Goal: Task Accomplishment & Management: Use online tool/utility

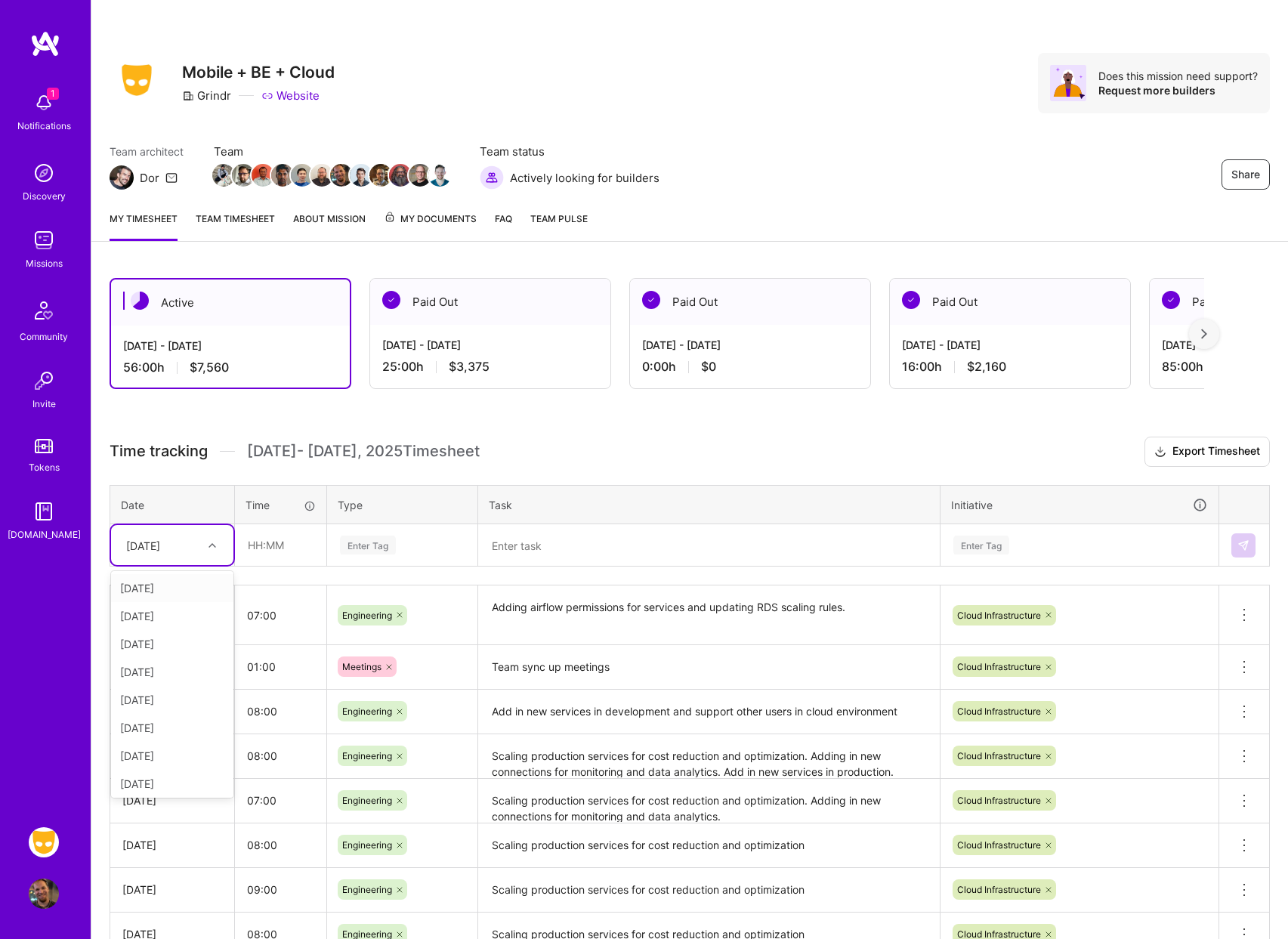
click at [206, 547] on div at bounding box center [214, 545] width 23 height 19
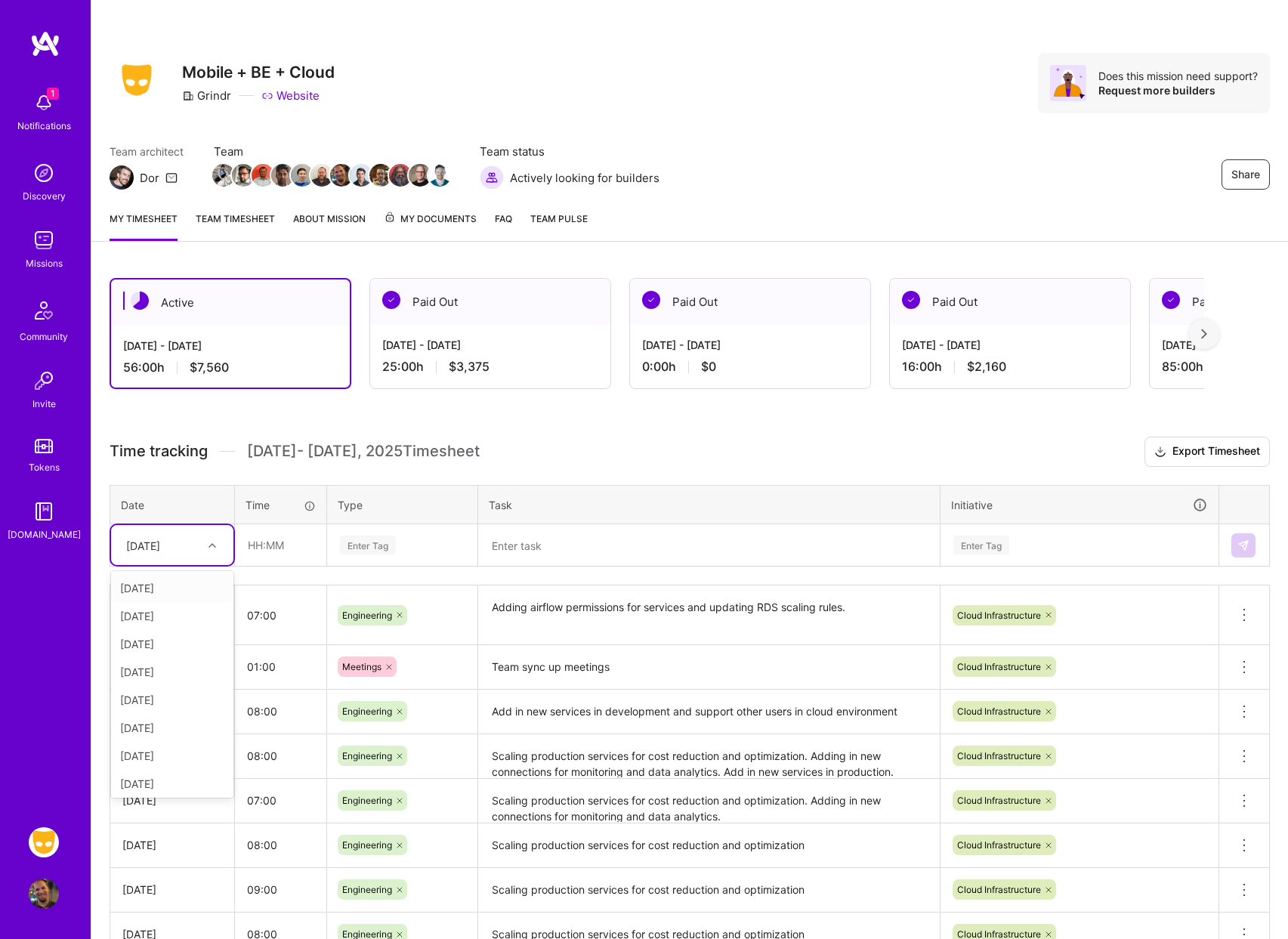
scroll to position [143, 0]
click at [193, 785] on div "[DATE]" at bounding box center [172, 781] width 123 height 28
click at [255, 543] on input "text" at bounding box center [281, 545] width 90 height 40
type input "08:00"
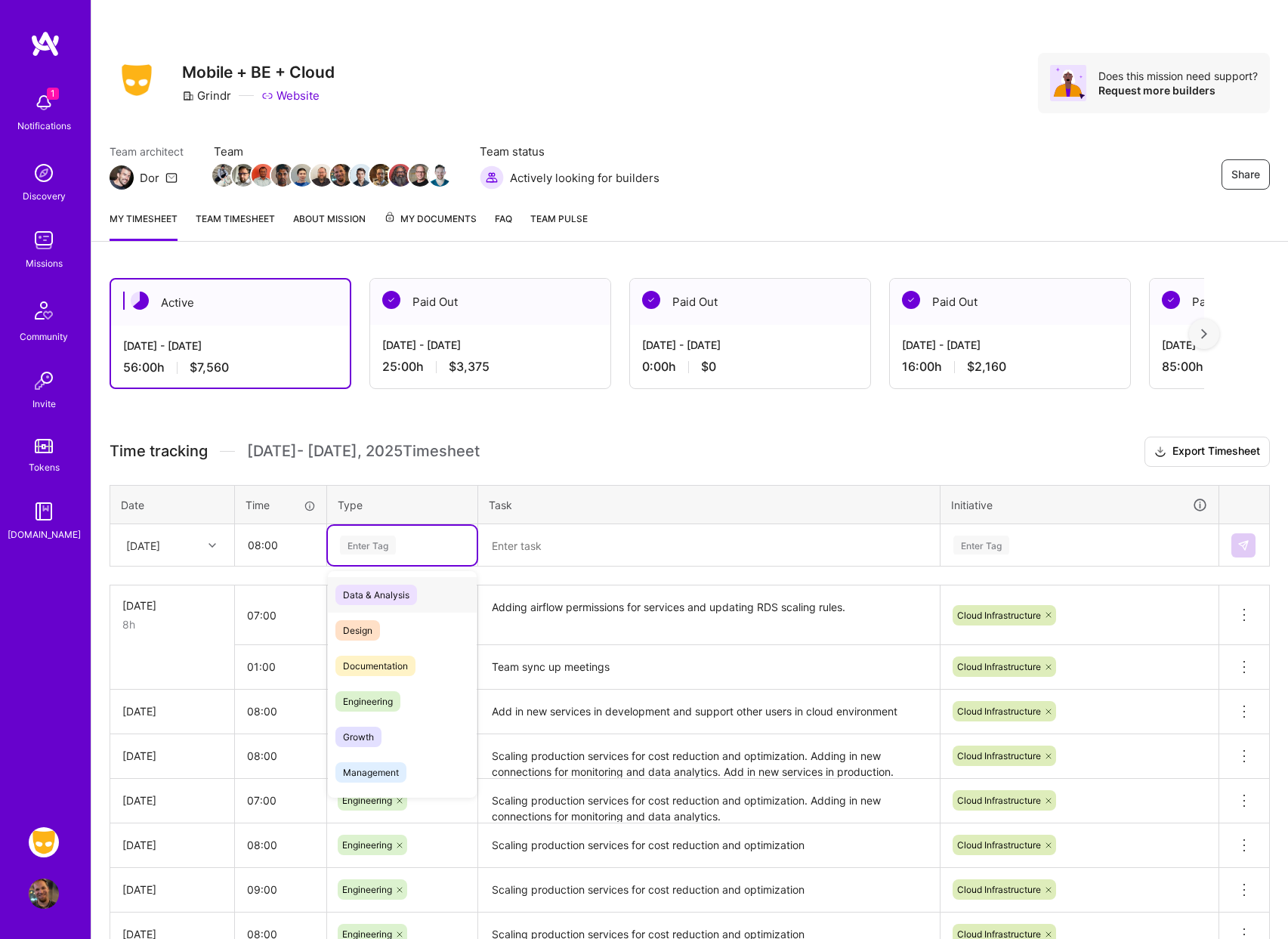
click at [363, 544] on div "Enter Tag" at bounding box center [368, 545] width 56 height 23
click at [374, 692] on span "Engineering" at bounding box center [368, 702] width 65 height 20
click at [580, 540] on textarea at bounding box center [708, 545] width 459 height 39
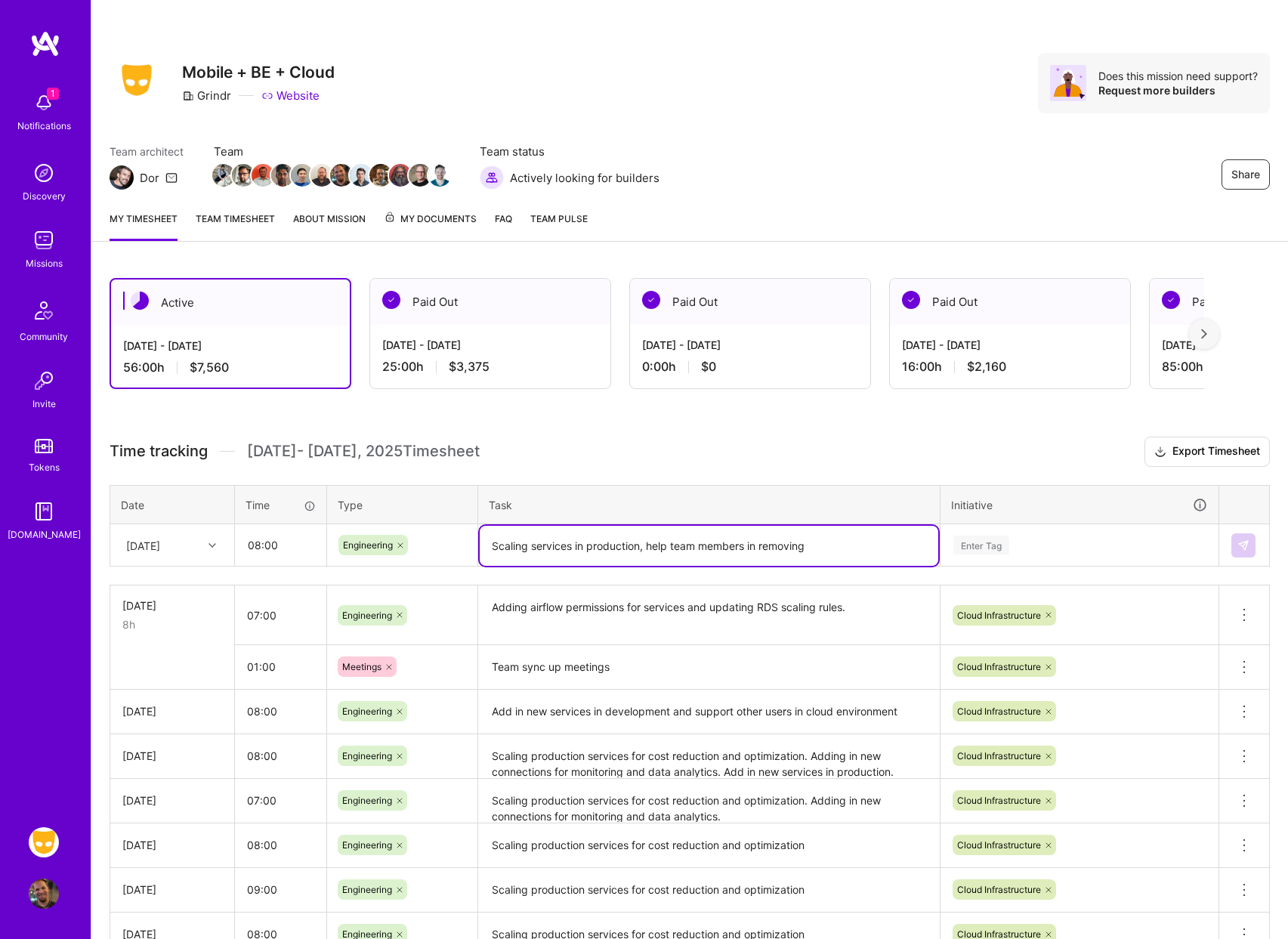
scroll to position [133, 0]
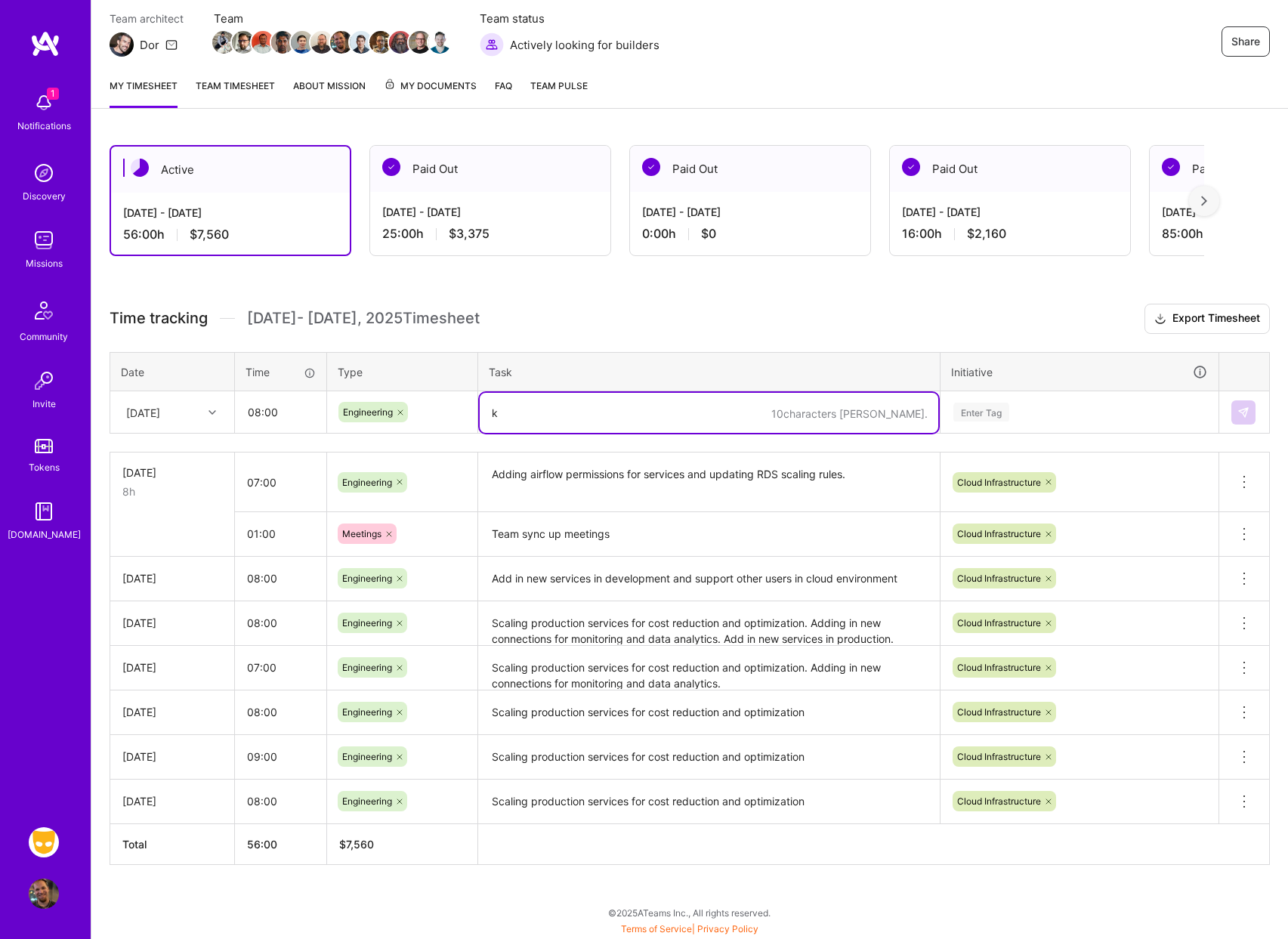
type textarea "k"
drag, startPoint x: 553, startPoint y: 406, endPoint x: 512, endPoint y: 406, distance: 41.0
click at [512, 406] on textarea "k" at bounding box center [708, 413] width 459 height 40
click at [597, 409] on textarea at bounding box center [708, 413] width 459 height 40
paste textarea "Scales up RDS instance size for prod profile-insight-service"
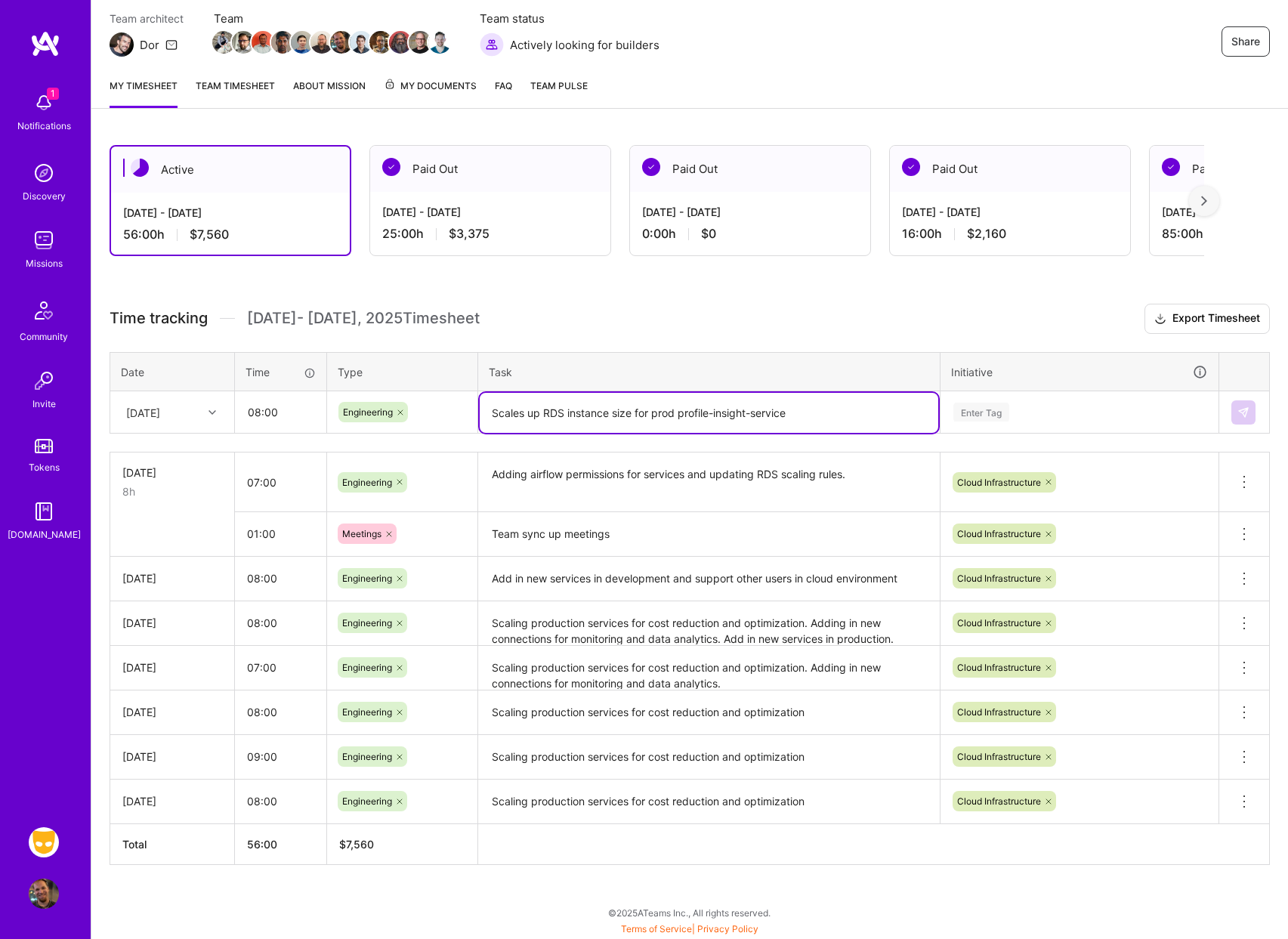
paste textarea "Increases instance size to handle production load. Addresses performance bottle…"
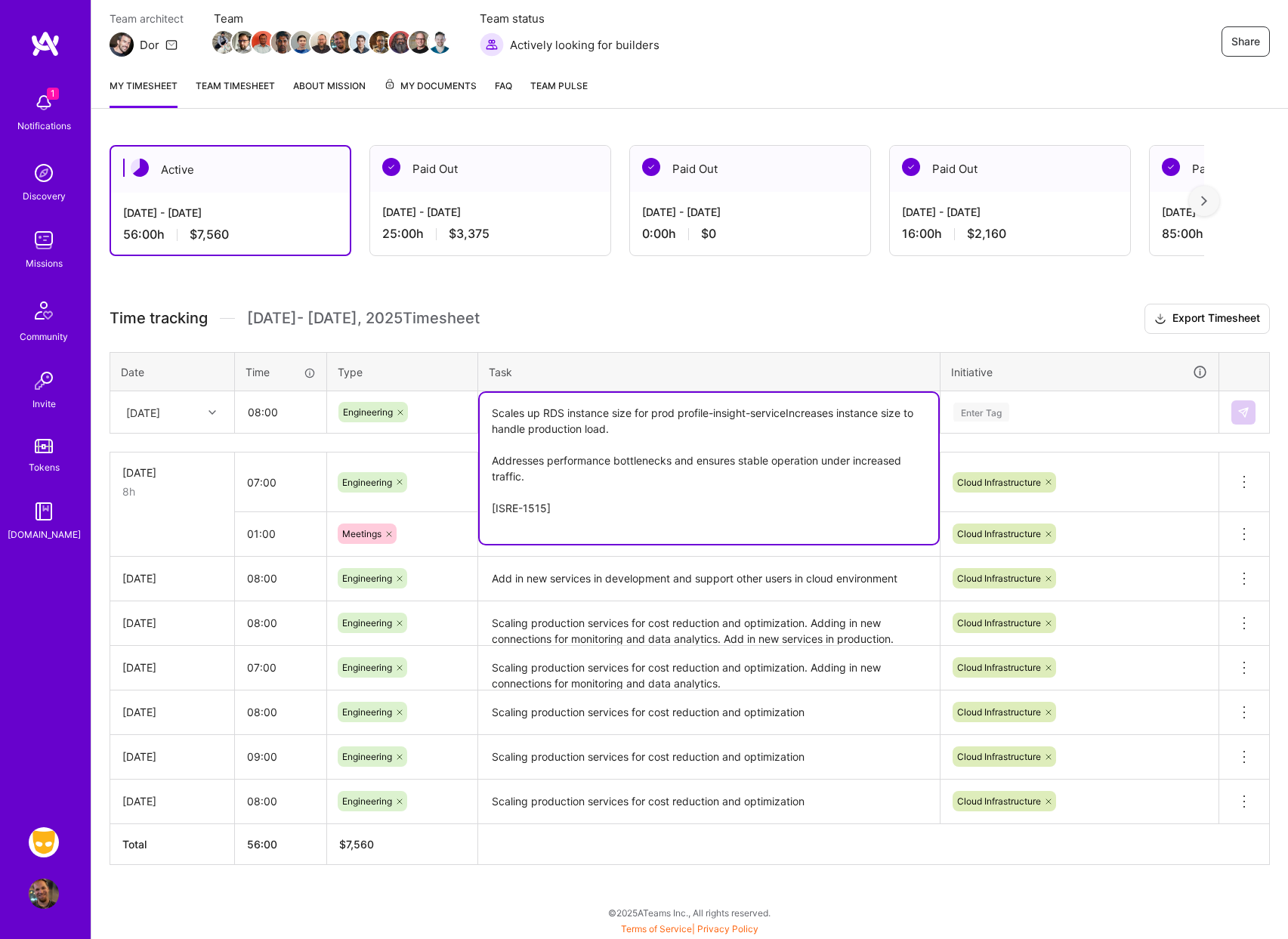
drag, startPoint x: 631, startPoint y: 412, endPoint x: 794, endPoint y: 412, distance: 163.0
click at [794, 412] on textarea "Scales up RDS instance size for prod profile-insight-serviceIncreases instance …" at bounding box center [708, 469] width 459 height 151
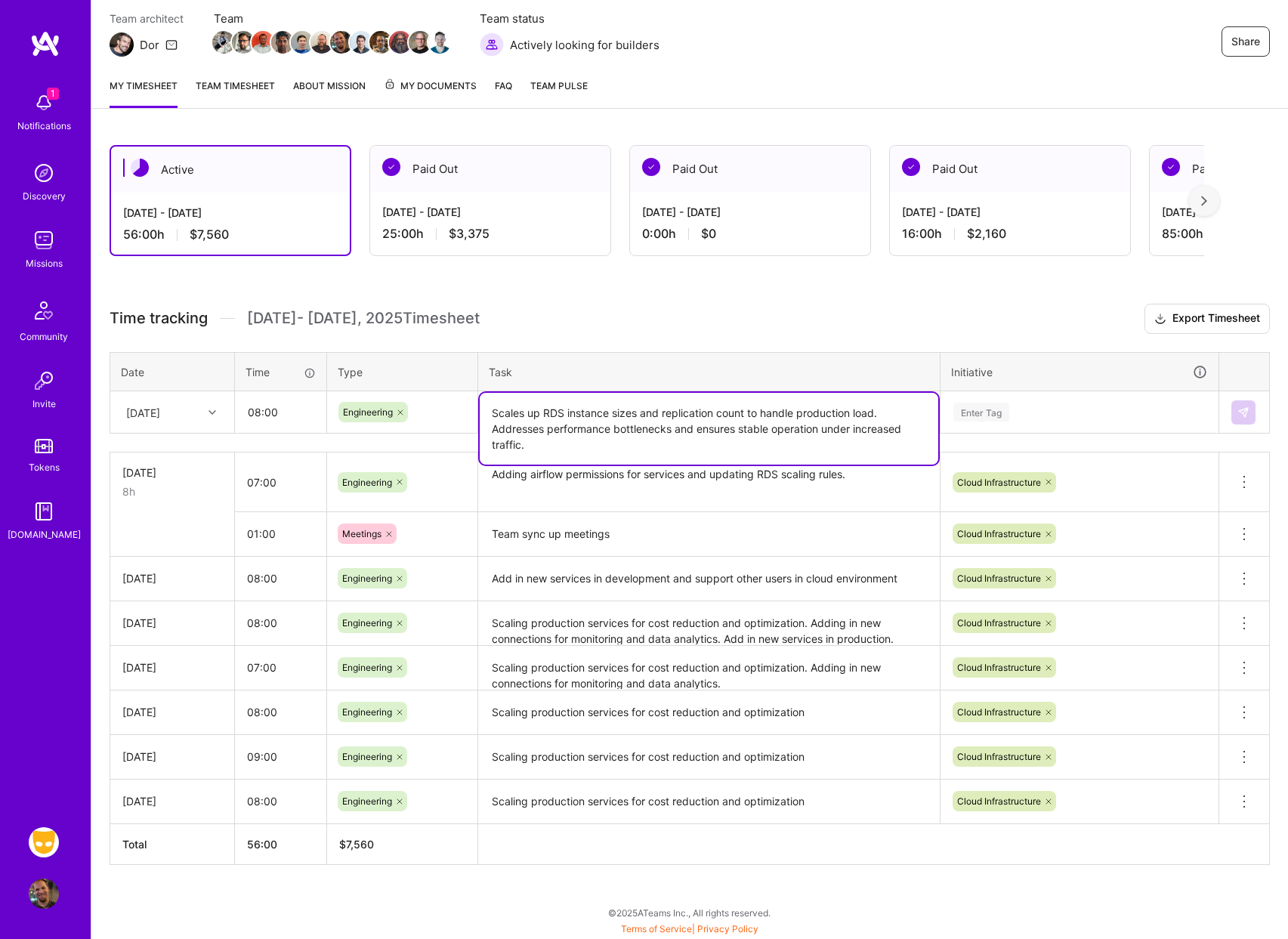
drag, startPoint x: 824, startPoint y: 432, endPoint x: 822, endPoint y: 446, distance: 14.1
click at [822, 446] on textarea "Scales up RDS instance sizes and replication count to handle production load. A…" at bounding box center [708, 429] width 459 height 72
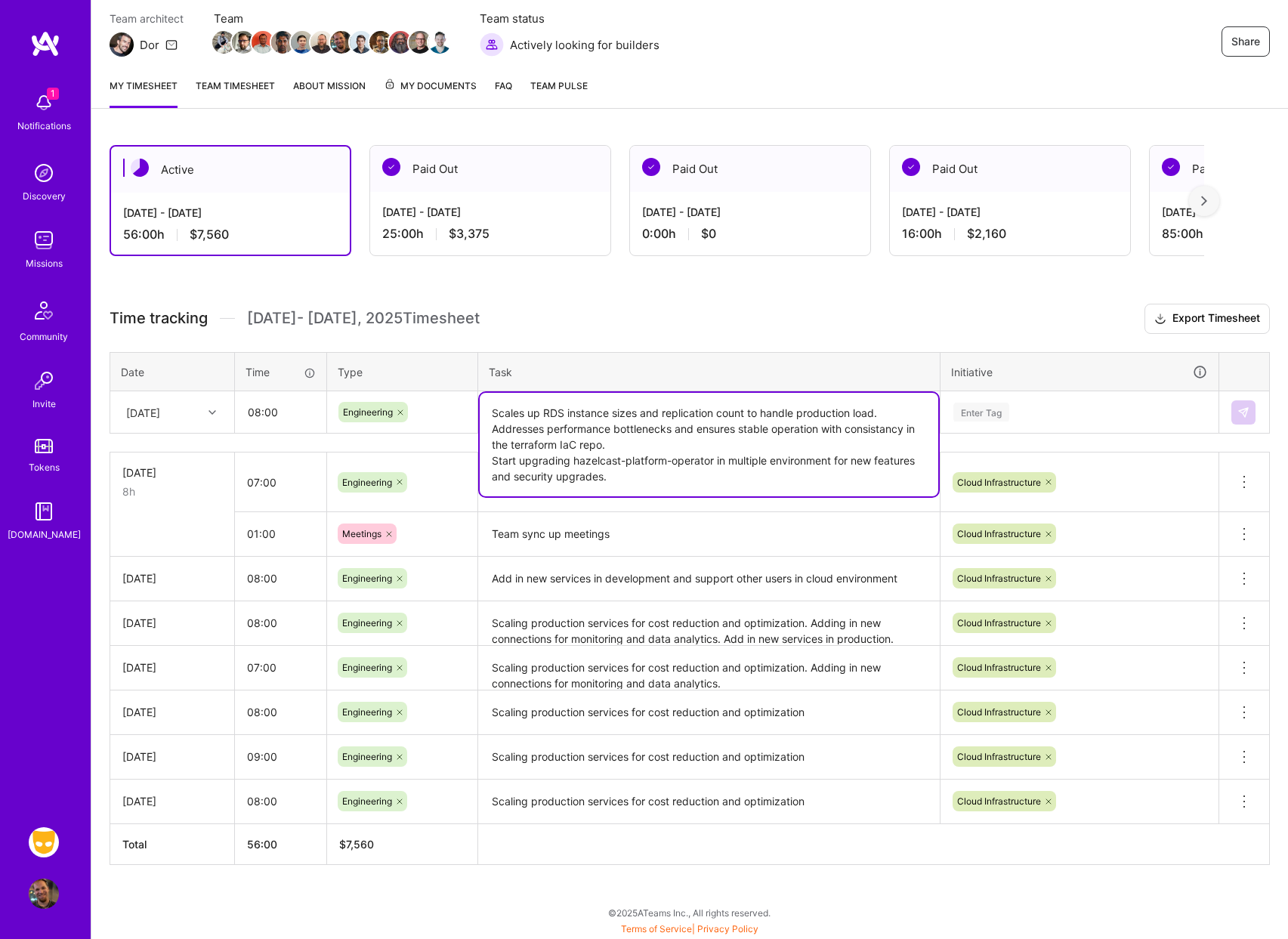
type textarea "Scales up RDS instance sizes and replication count to handle production load. A…"
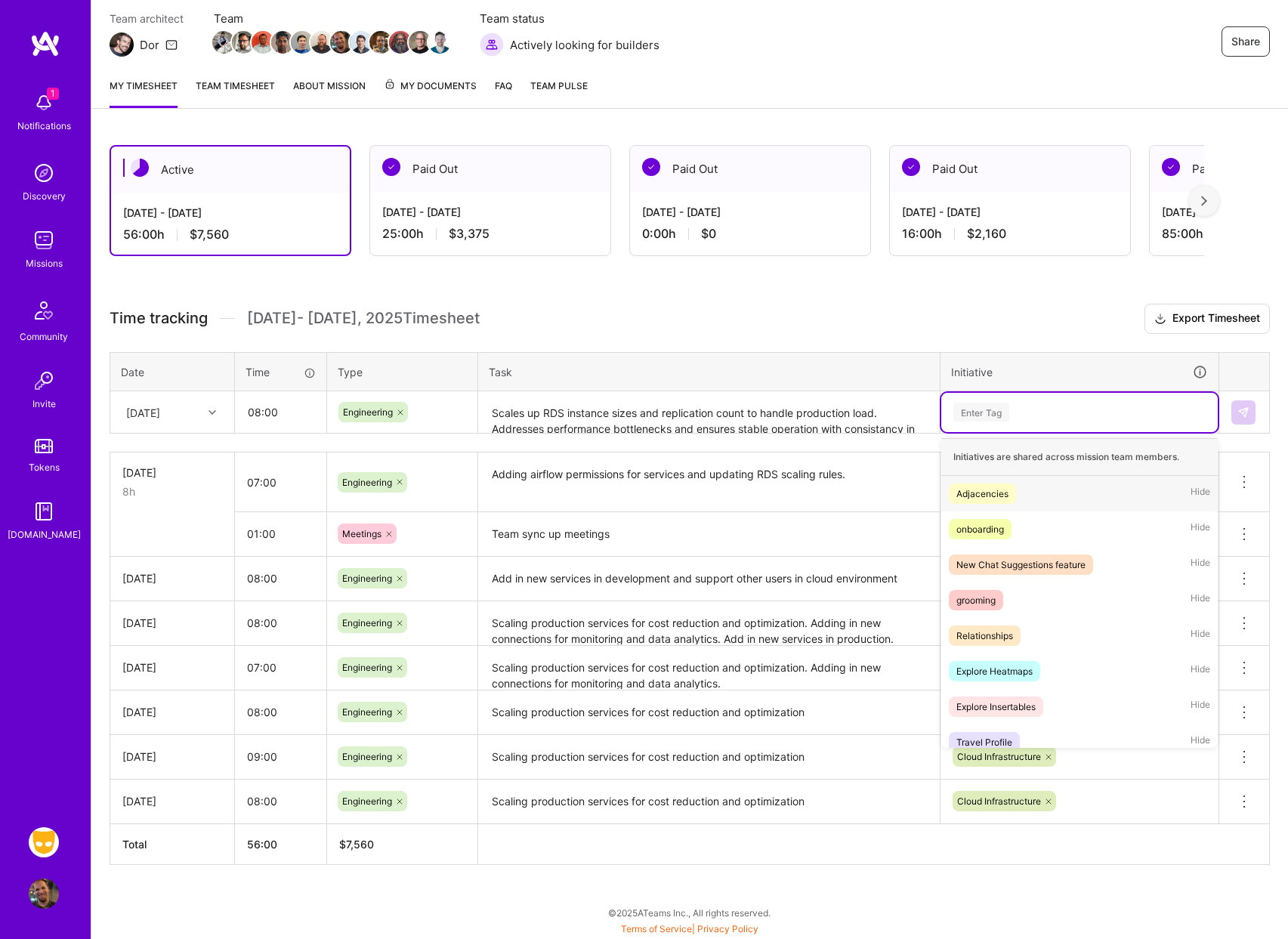
click at [1004, 409] on div "Enter Tag" at bounding box center [981, 412] width 56 height 23
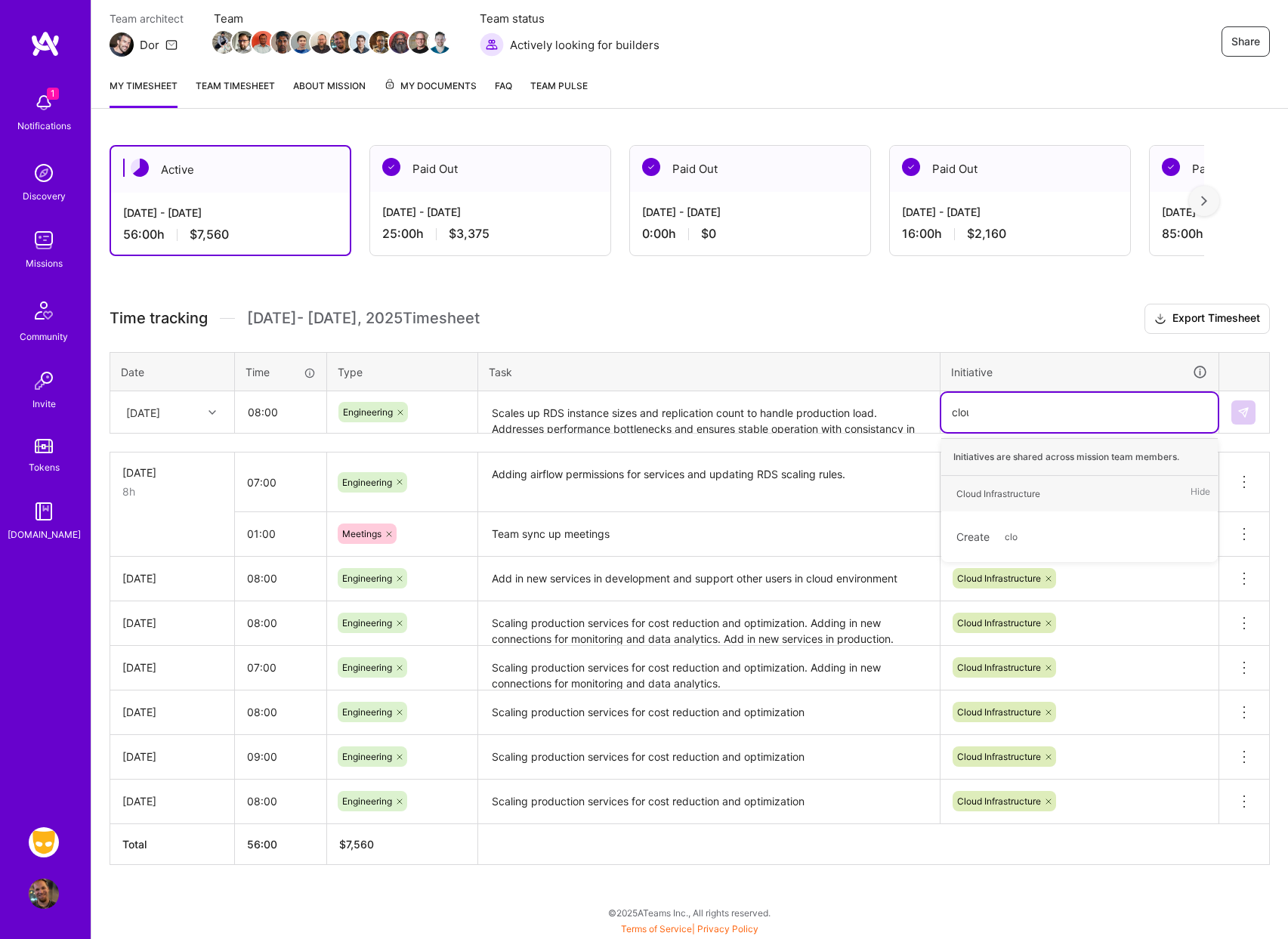
type input "cloud"
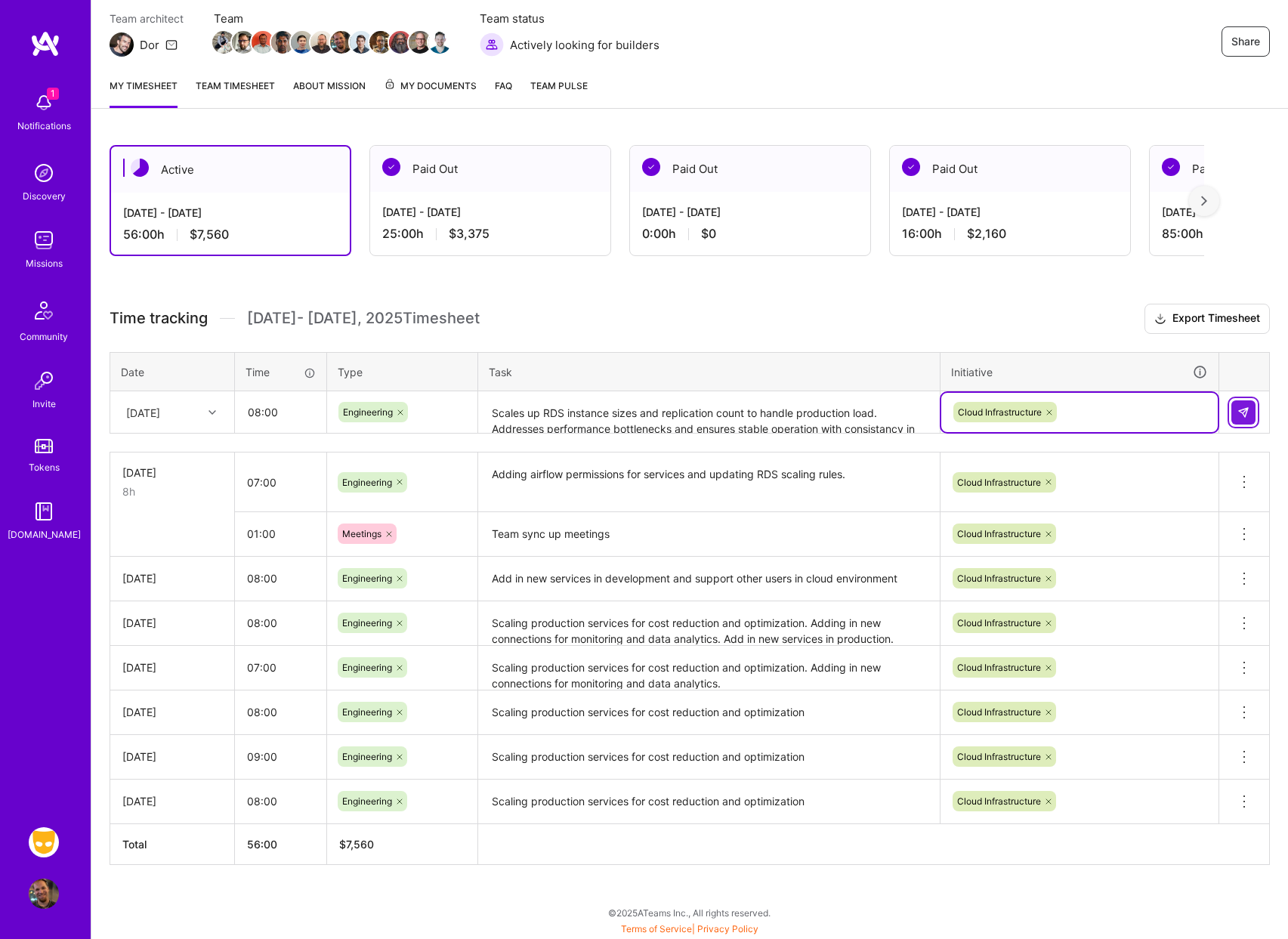
click at [1246, 411] on img at bounding box center [1244, 412] width 12 height 12
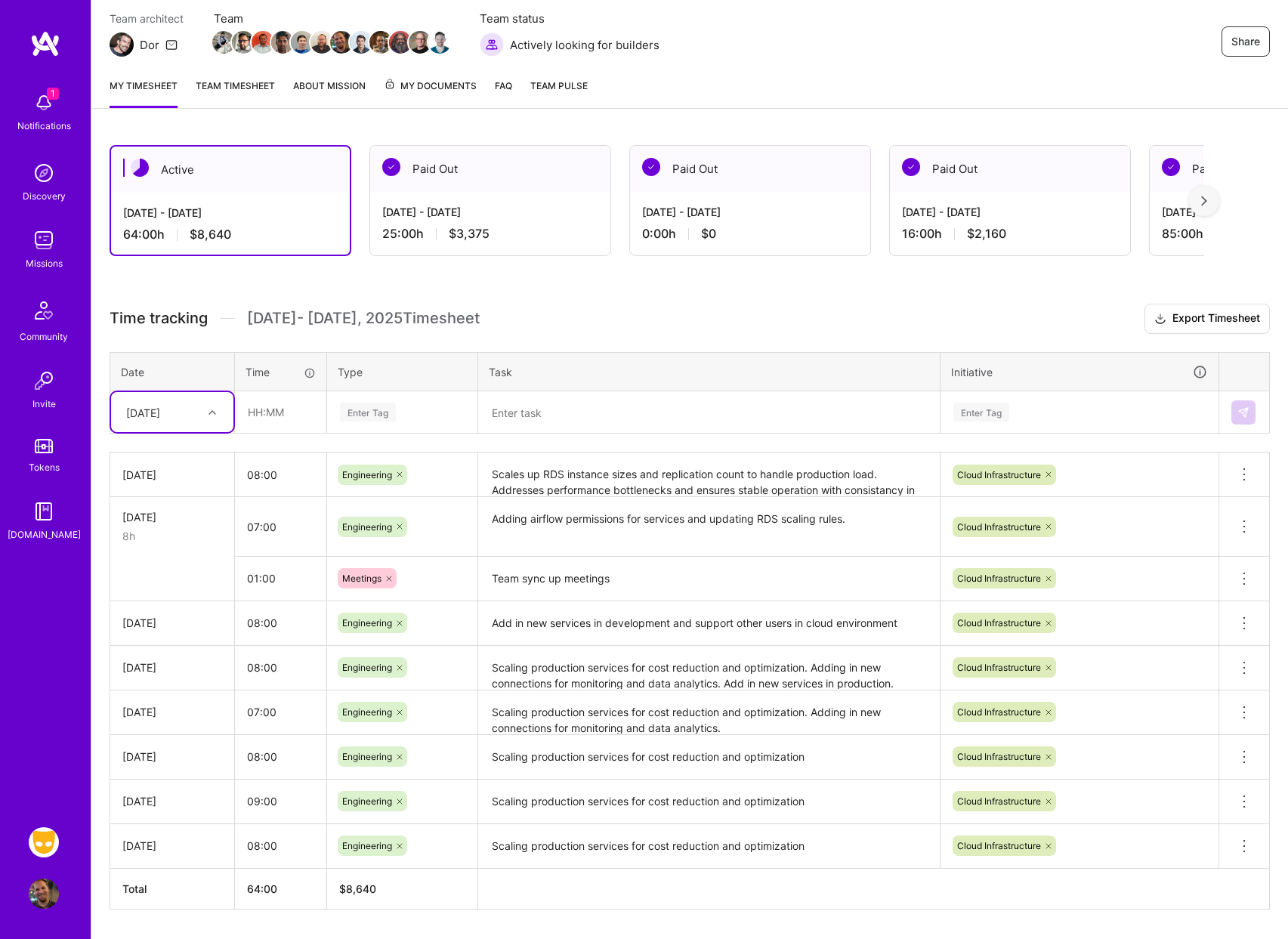
click at [209, 409] on icon at bounding box center [213, 412] width 8 height 8
click at [187, 651] on div "[DATE]" at bounding box center [172, 648] width 123 height 28
click at [282, 406] on input "text" at bounding box center [281, 412] width 90 height 40
type input "08:00"
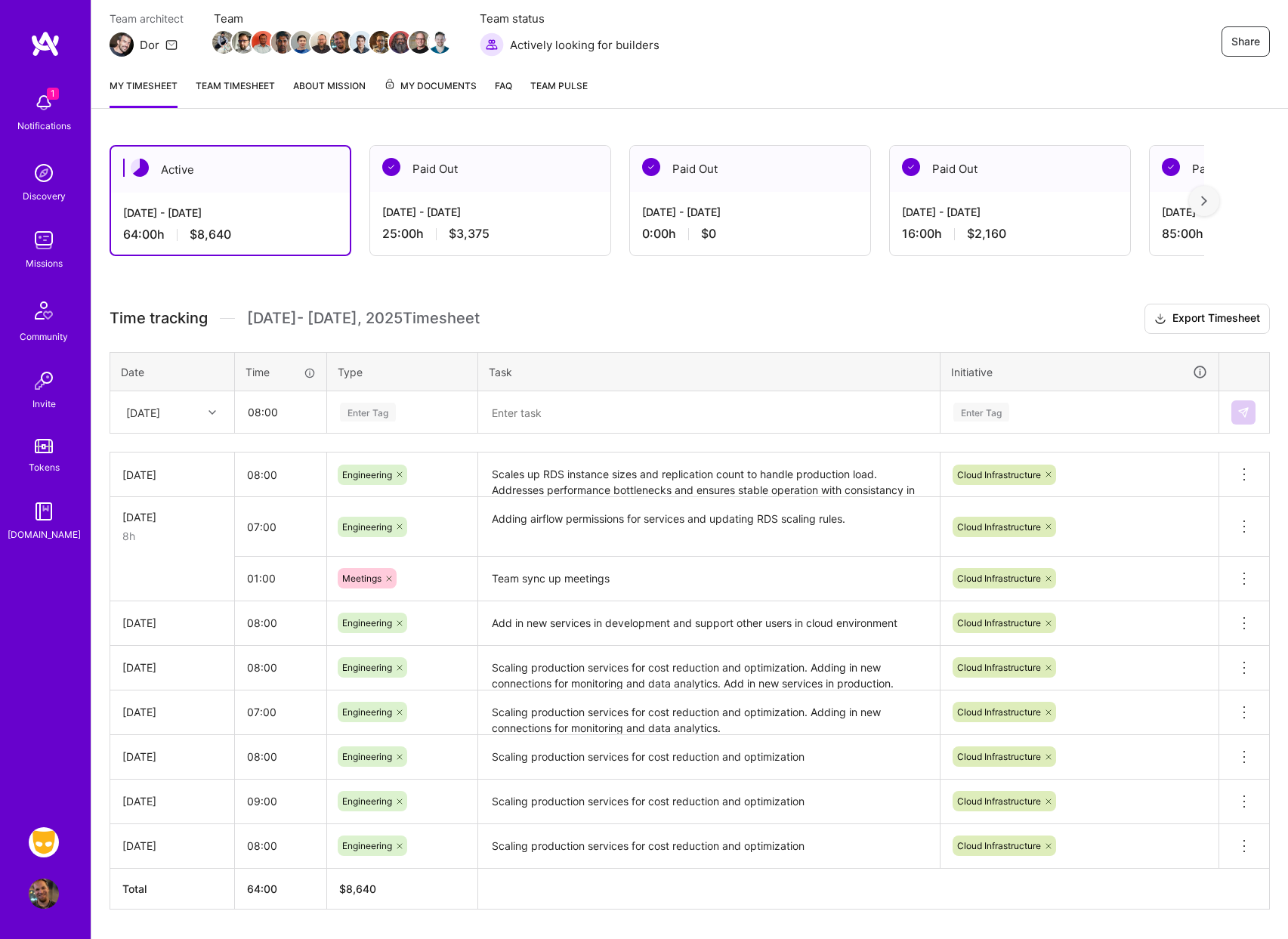
click at [372, 416] on div "Enter Tag" at bounding box center [368, 412] width 56 height 23
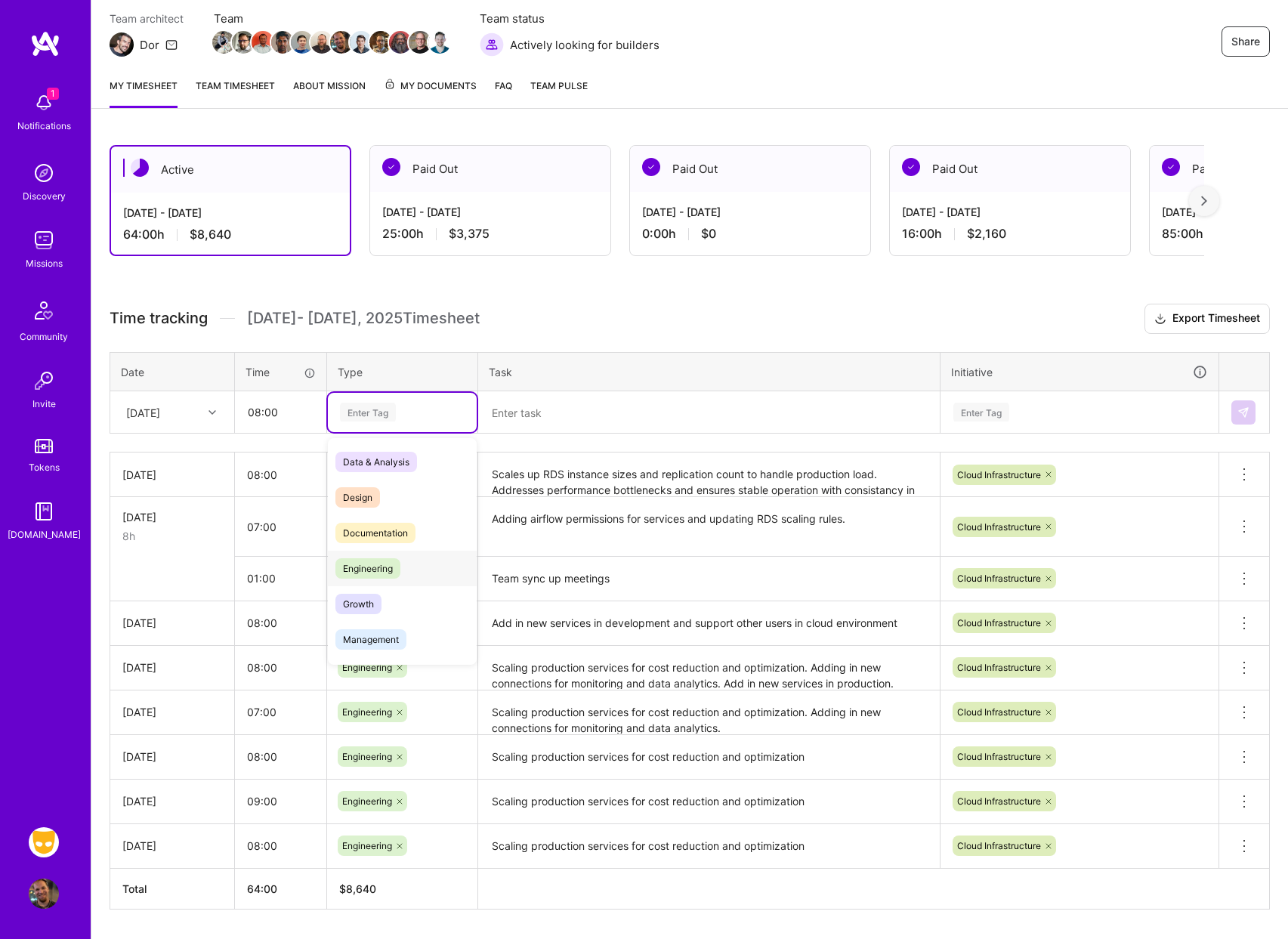
click at [369, 564] on span "Engineering" at bounding box center [368, 568] width 65 height 20
click at [604, 403] on textarea at bounding box center [708, 413] width 459 height 40
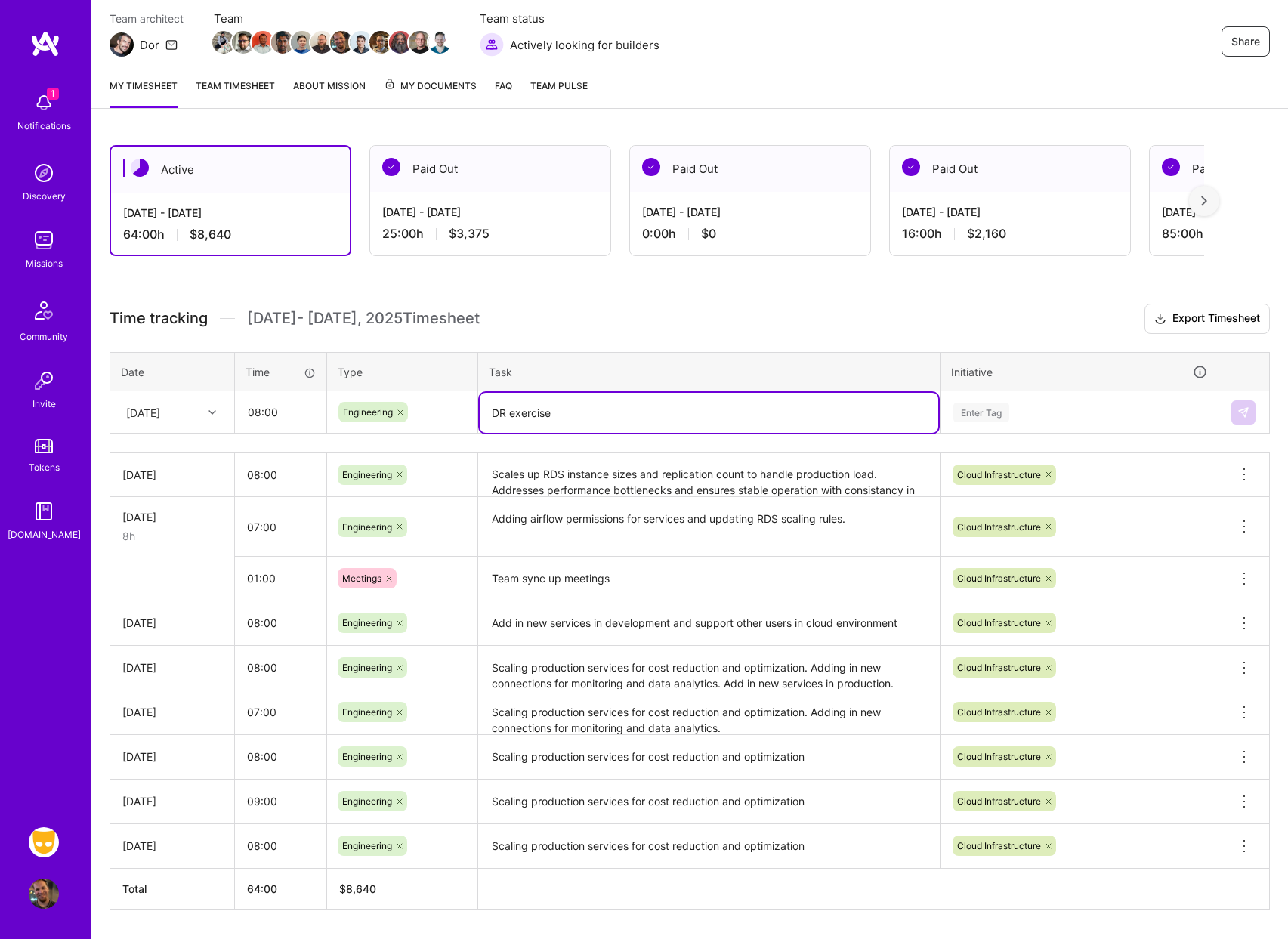
type textarea "DR exercise"
click at [1034, 413] on div "Enter Tag" at bounding box center [1079, 412] width 255 height 19
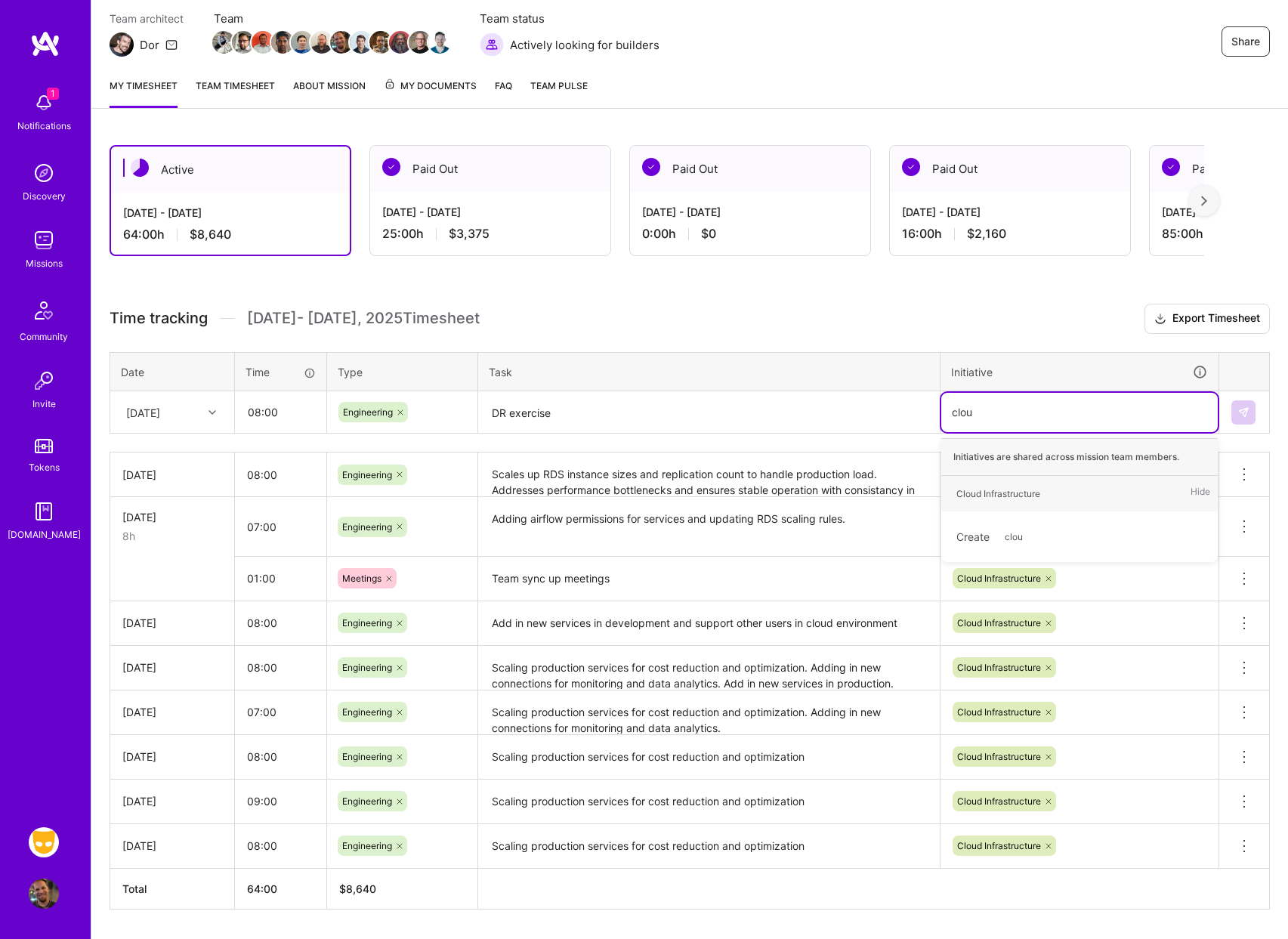
type input "cloud"
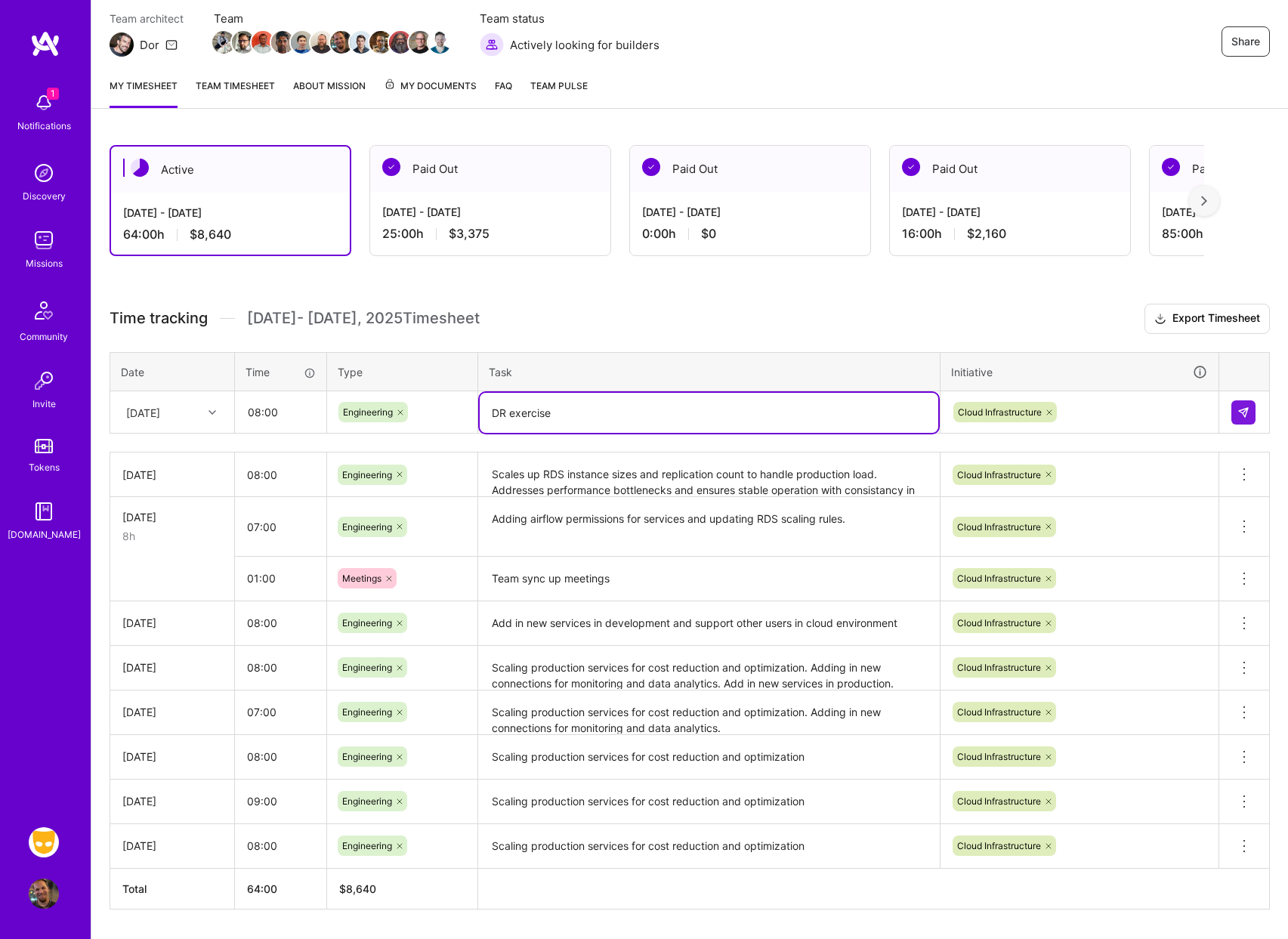
click at [745, 416] on textarea "DR exercise" at bounding box center [708, 413] width 459 height 40
type textarea "DR exercise, hazelcast-platform-operator upgrades"
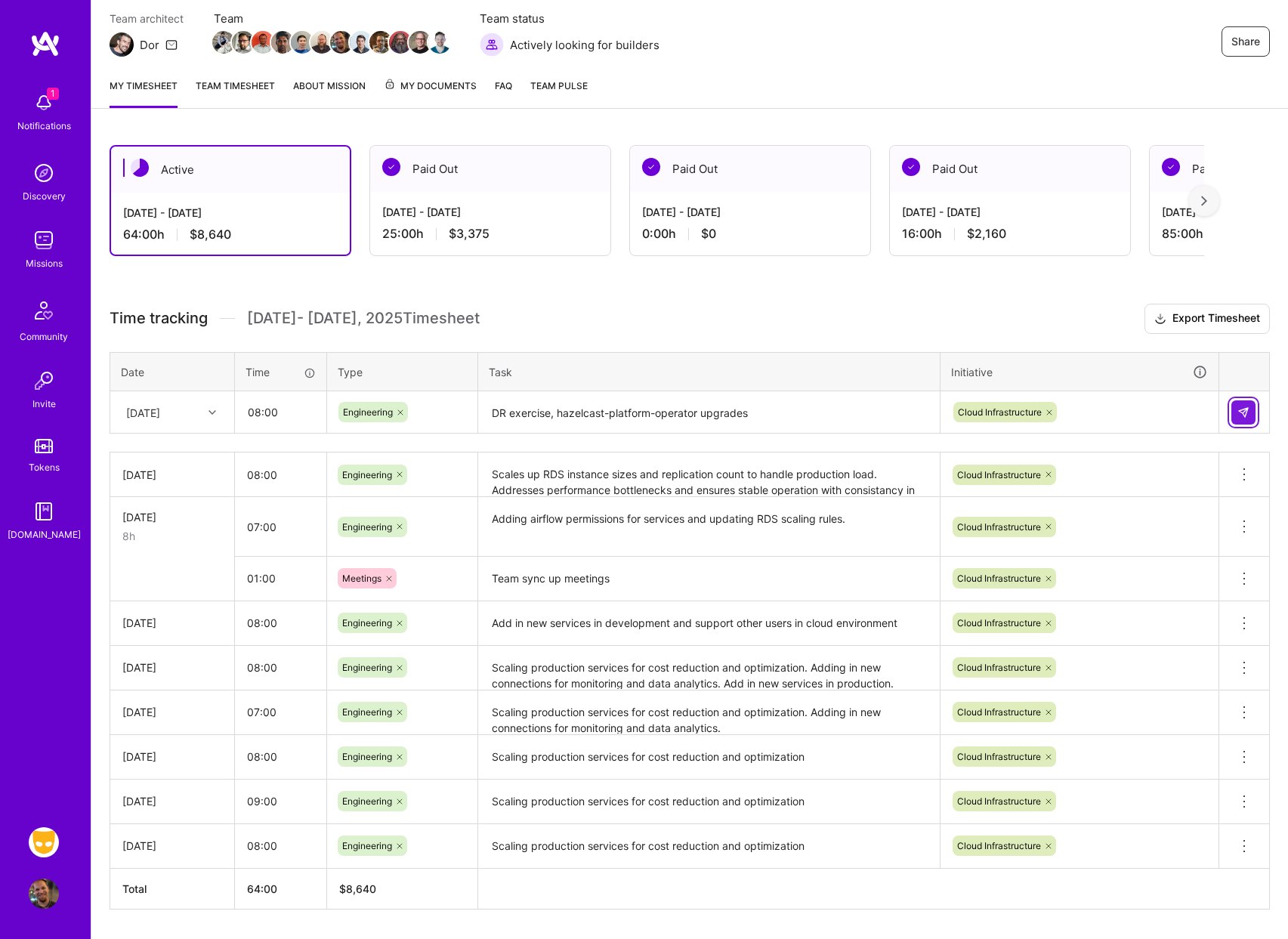
click at [1241, 414] on img at bounding box center [1244, 412] width 12 height 12
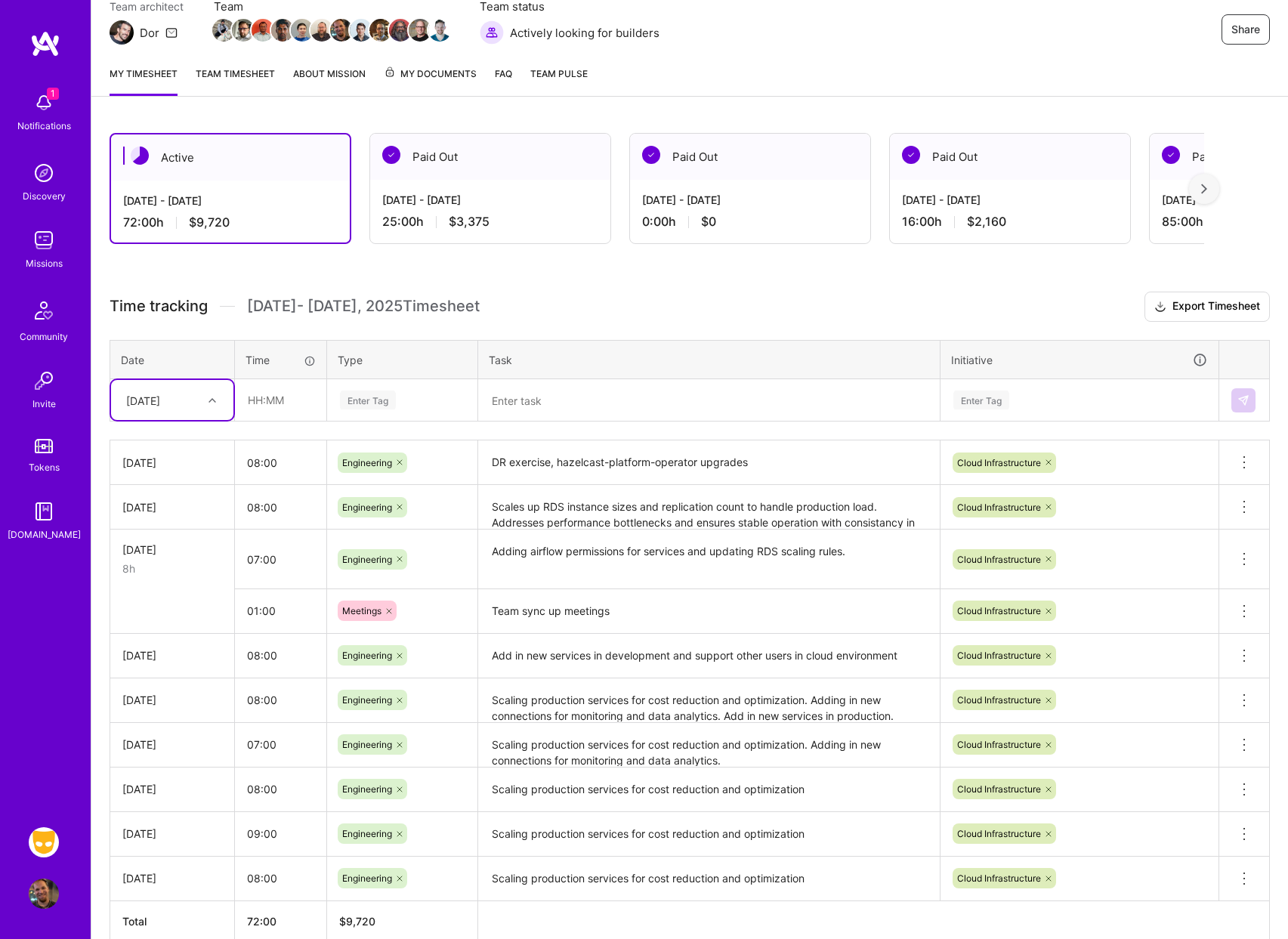
scroll to position [222, 0]
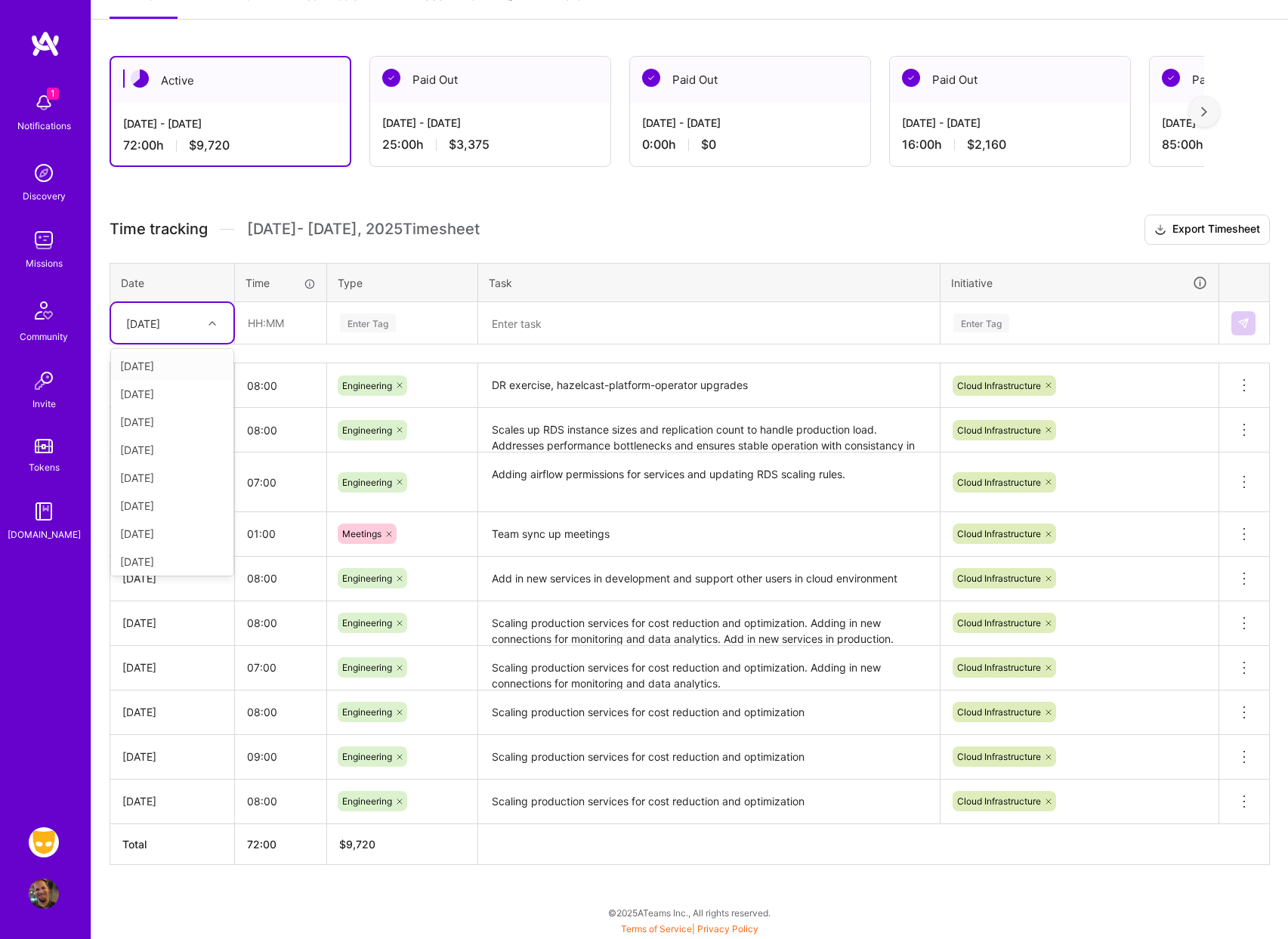
click at [200, 317] on div "[DATE]" at bounding box center [160, 323] width 84 height 25
click at [194, 505] on div "[DATE]" at bounding box center [172, 506] width 123 height 28
click at [285, 324] on input "text" at bounding box center [281, 323] width 90 height 40
type input "08:00"
click at [402, 318] on div "Enter Tag" at bounding box center [402, 323] width 128 height 19
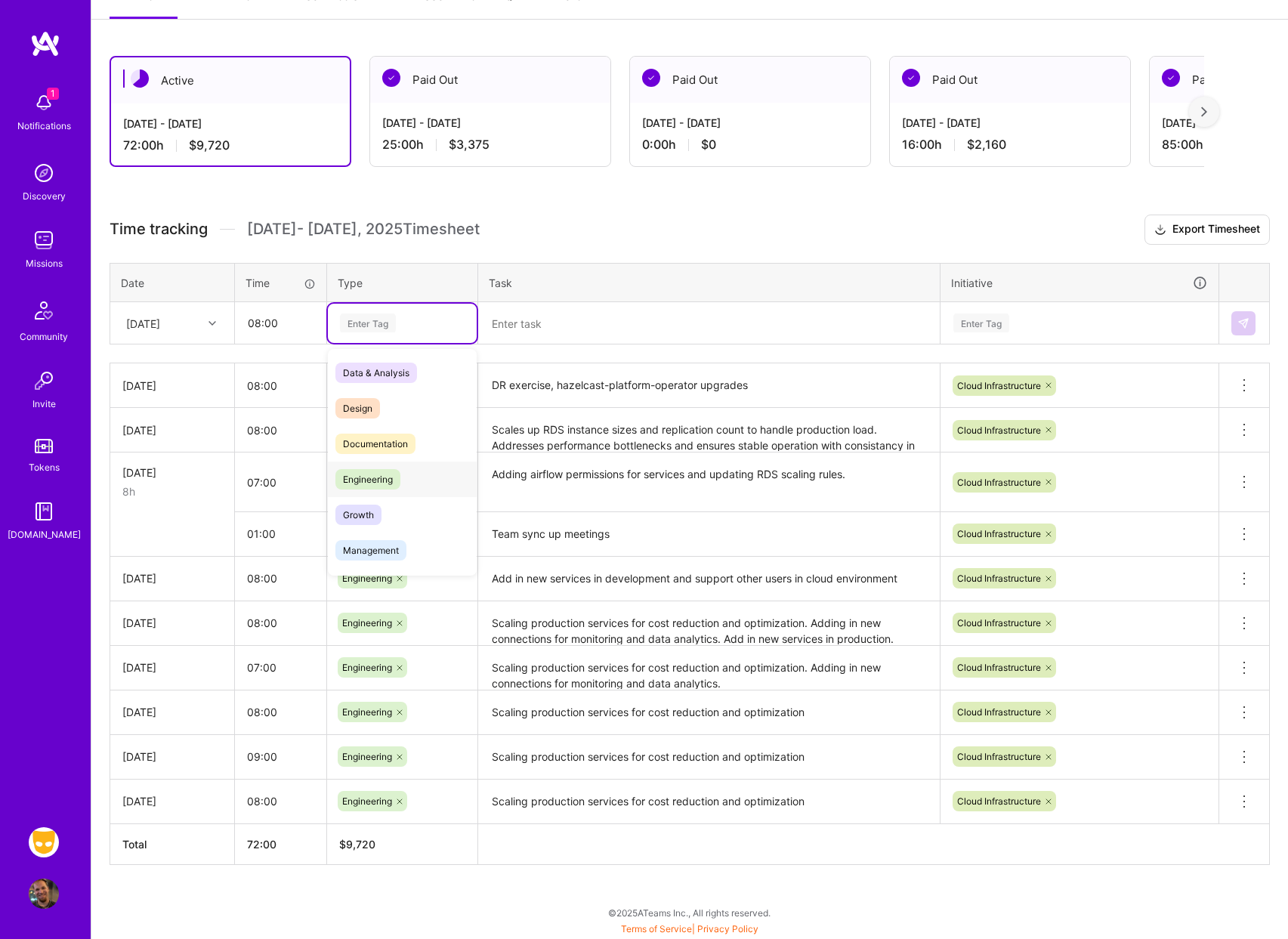
click at [401, 483] on span "Engineering" at bounding box center [368, 480] width 65 height 20
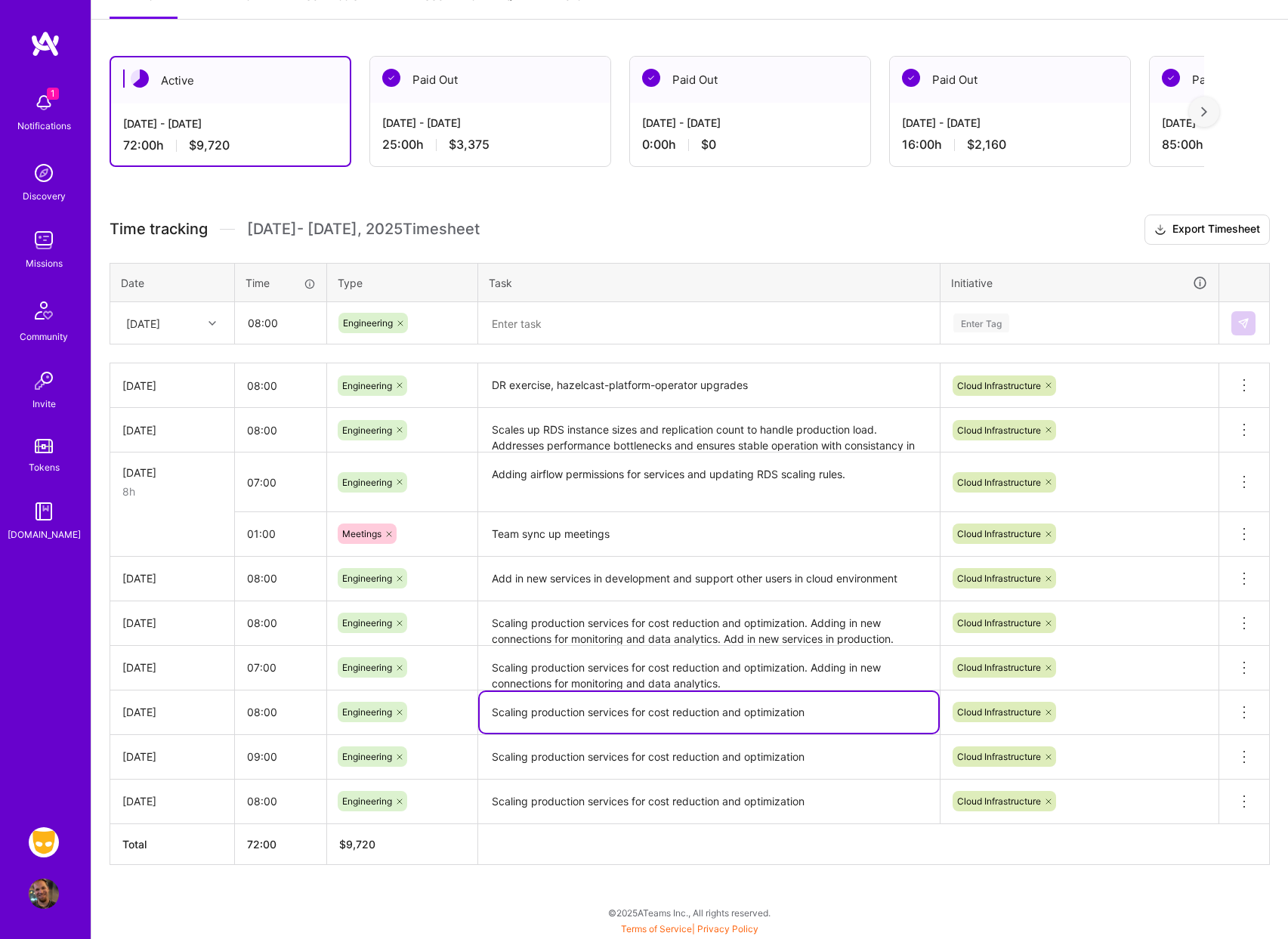
drag, startPoint x: 494, startPoint y: 716, endPoint x: 847, endPoint y: 706, distance: 353.1
click at [847, 706] on textarea "Scaling production services for cost reduction and optimization" at bounding box center [708, 712] width 459 height 41
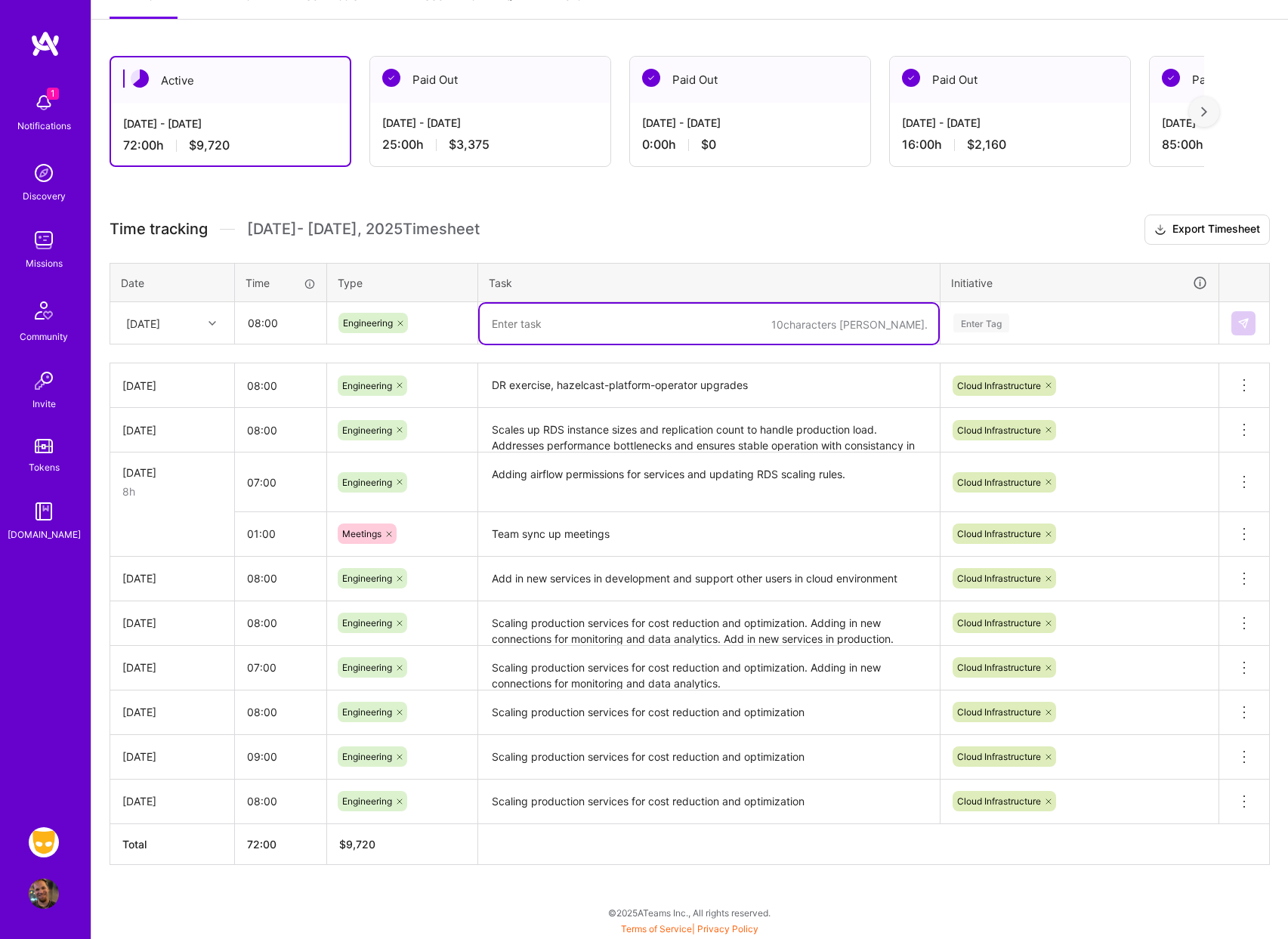
click at [526, 318] on textarea at bounding box center [708, 324] width 459 height 40
paste textarea "Scaling production services for cost reduction and optimization"
type textarea "Scaling production services for cost reduction and optimization"
click at [987, 321] on div "Enter Tag" at bounding box center [981, 323] width 56 height 23
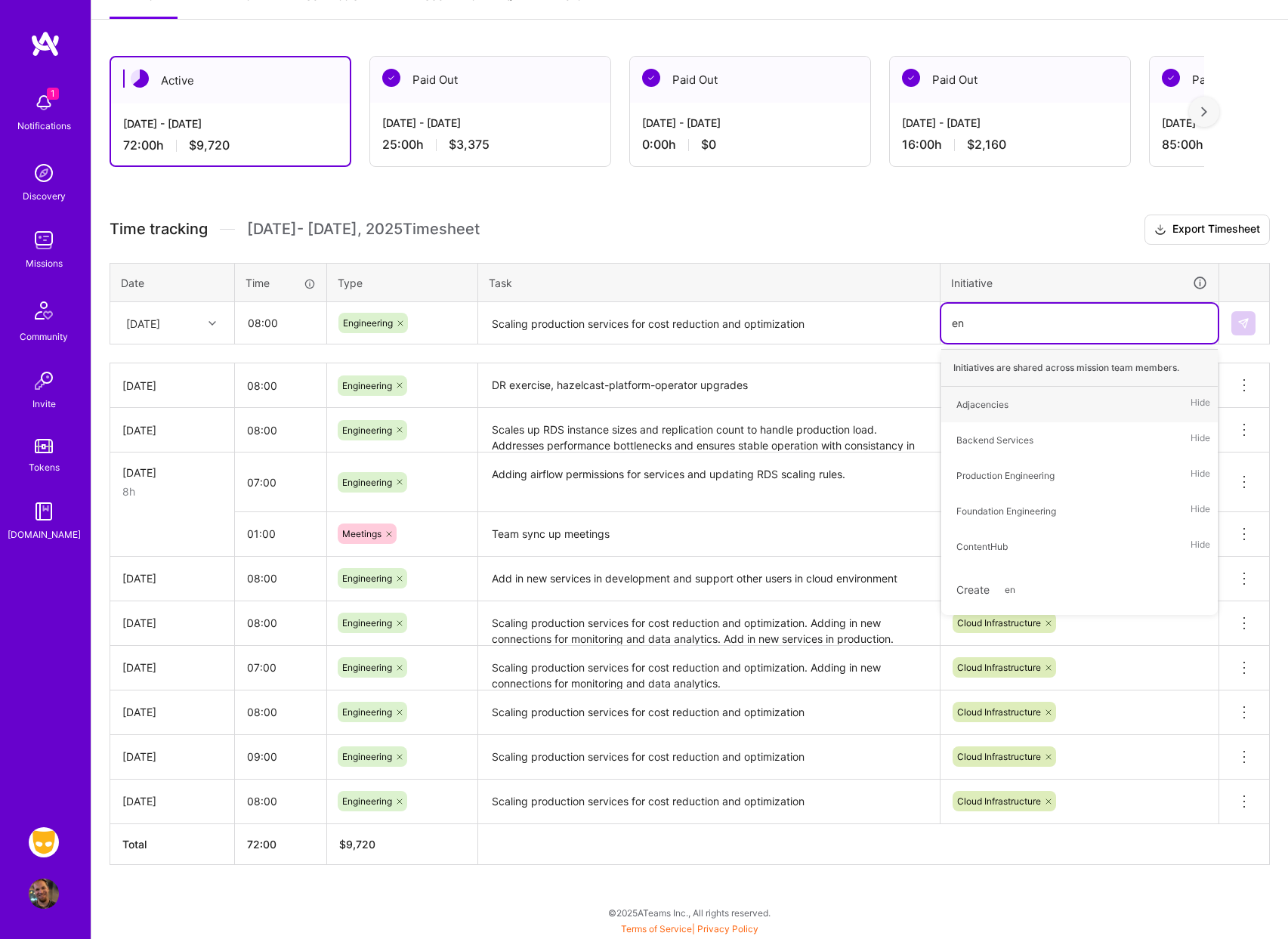
type input "e"
type input "cloud"
click at [1018, 414] on span "Cloud Infrastructure" at bounding box center [998, 405] width 99 height 20
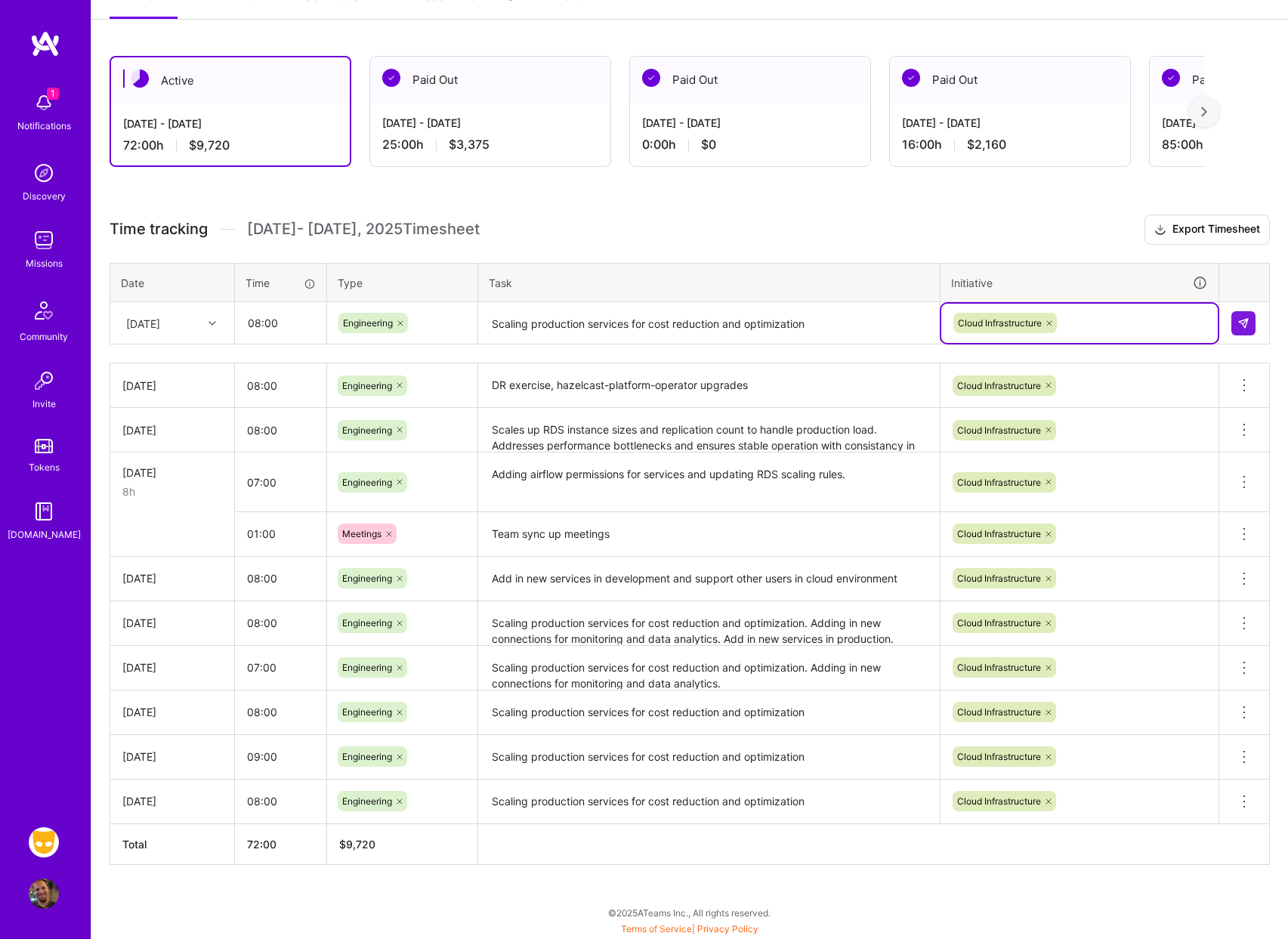
click at [1256, 327] on div at bounding box center [1244, 323] width 25 height 24
click at [1253, 325] on button at bounding box center [1243, 323] width 24 height 24
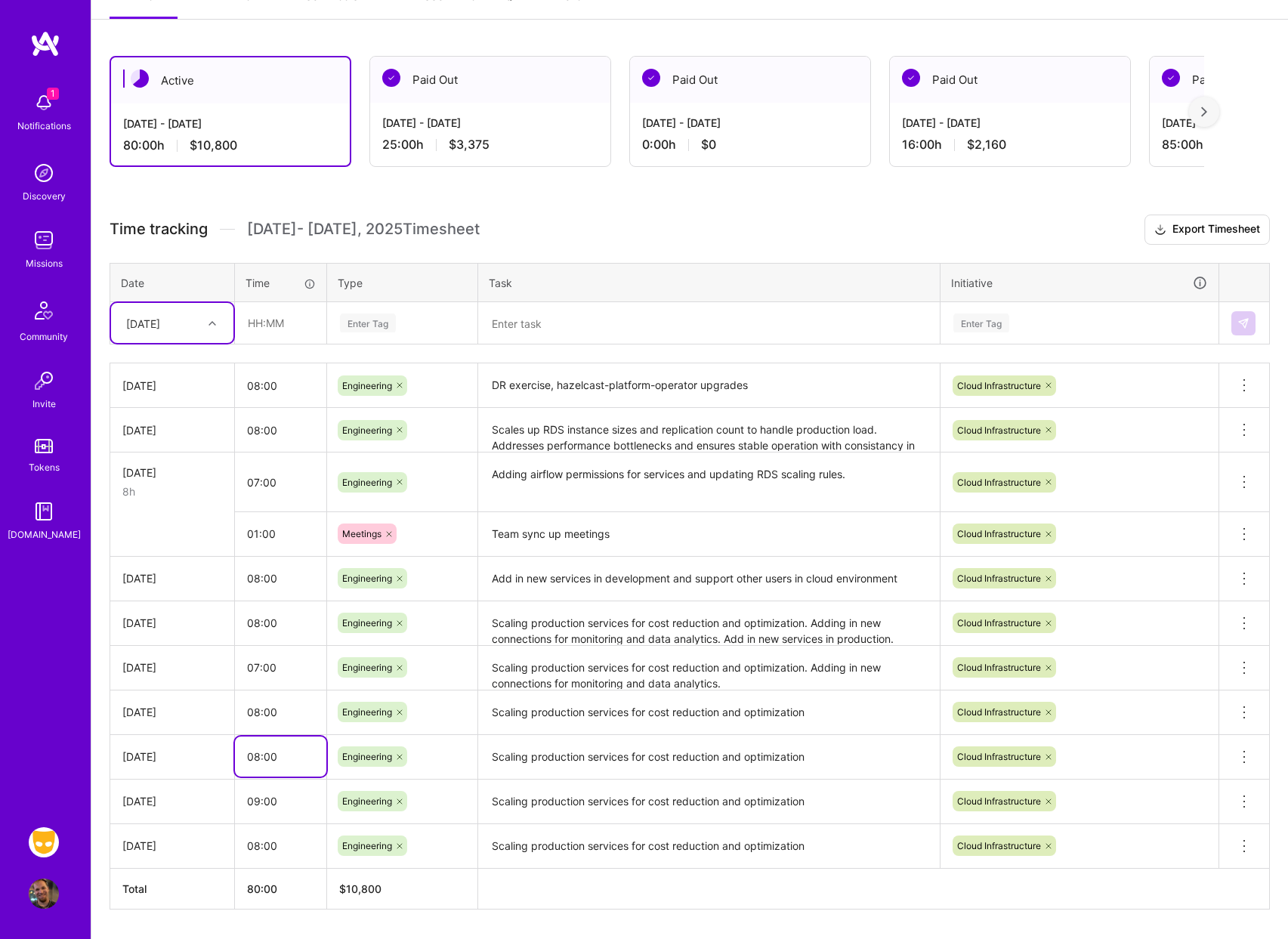
click at [268, 771] on input "08:00" at bounding box center [281, 757] width 92 height 40
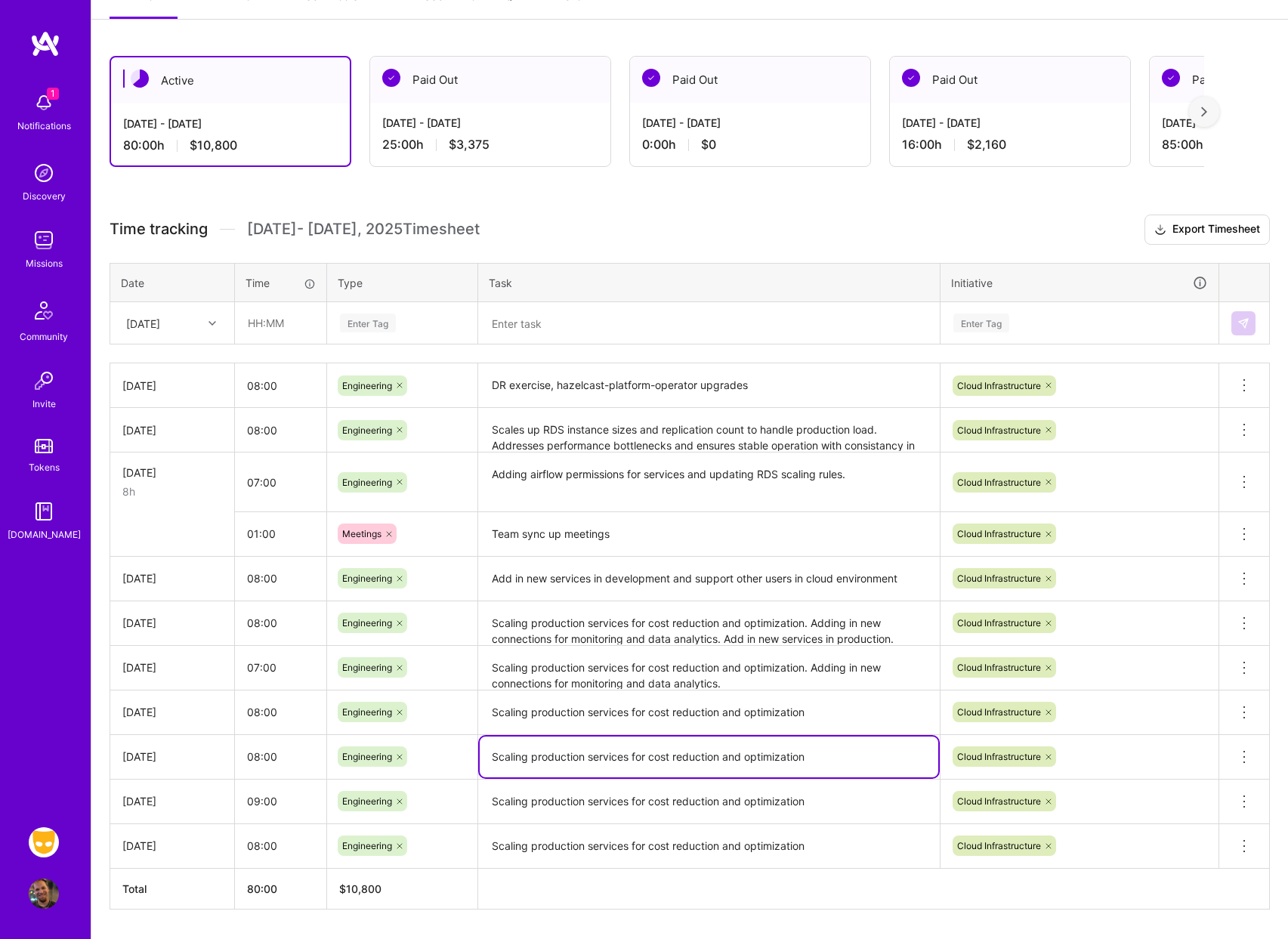
click at [587, 769] on textarea "Scaling production services for cost reduction and optimization" at bounding box center [708, 757] width 459 height 41
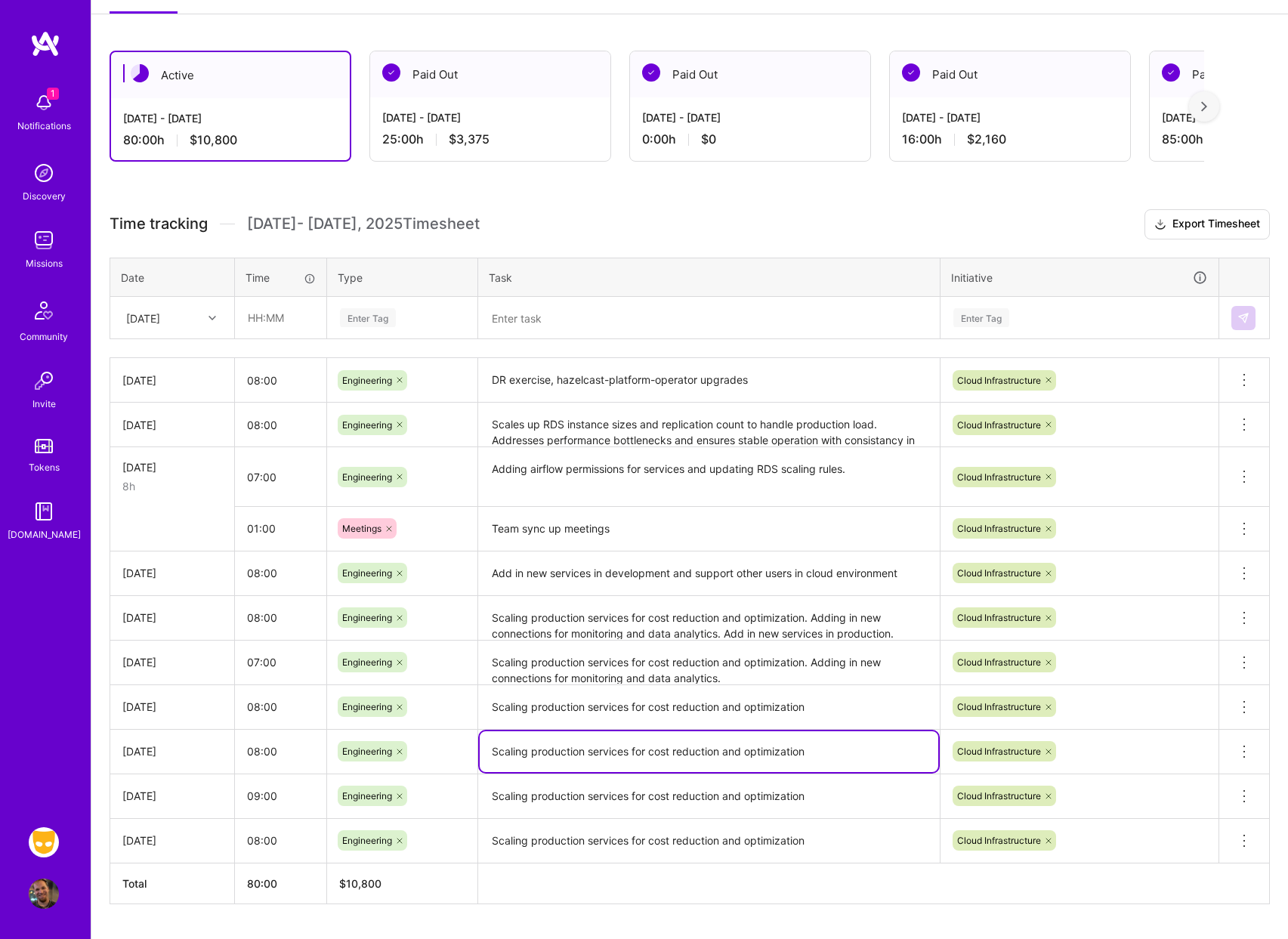
scroll to position [267, 0]
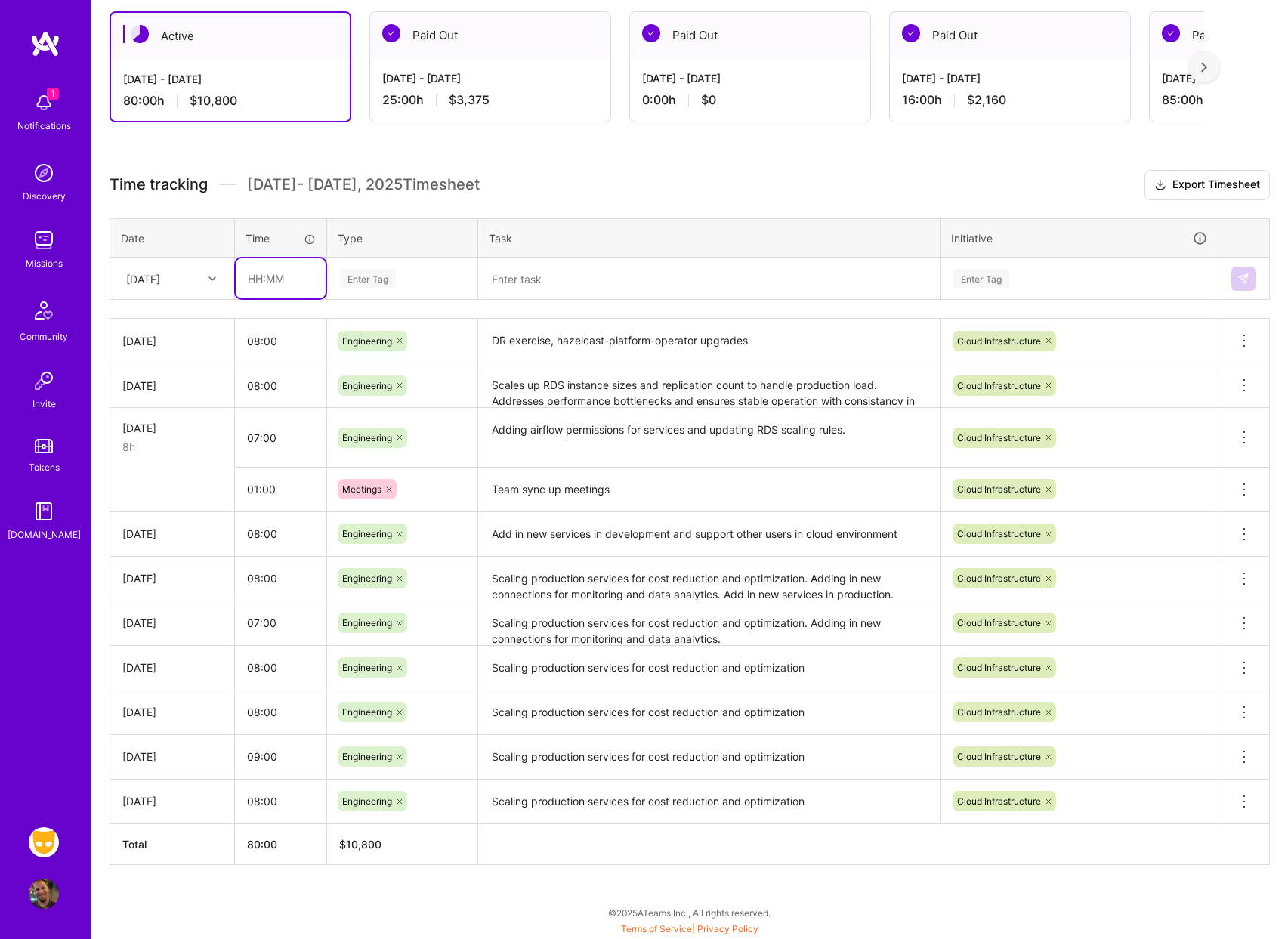
click at [290, 274] on input "text" at bounding box center [281, 278] width 90 height 40
type input "01:00"
click at [371, 265] on div "Enter Tag" at bounding box center [402, 278] width 149 height 39
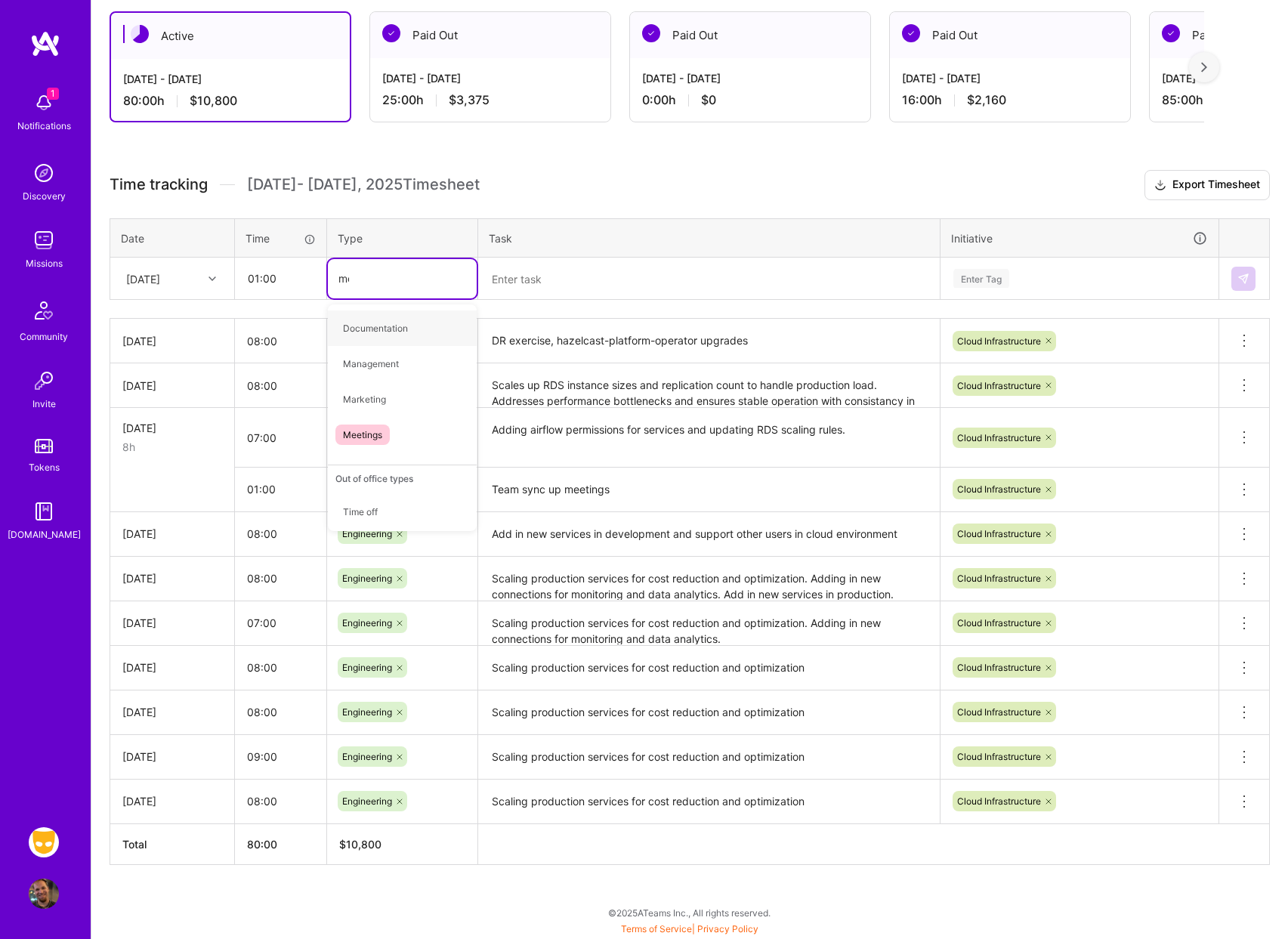
type input "mee"
click at [369, 320] on span "Meetings" at bounding box center [362, 328] width 55 height 20
click at [587, 282] on textarea at bounding box center [708, 279] width 459 height 40
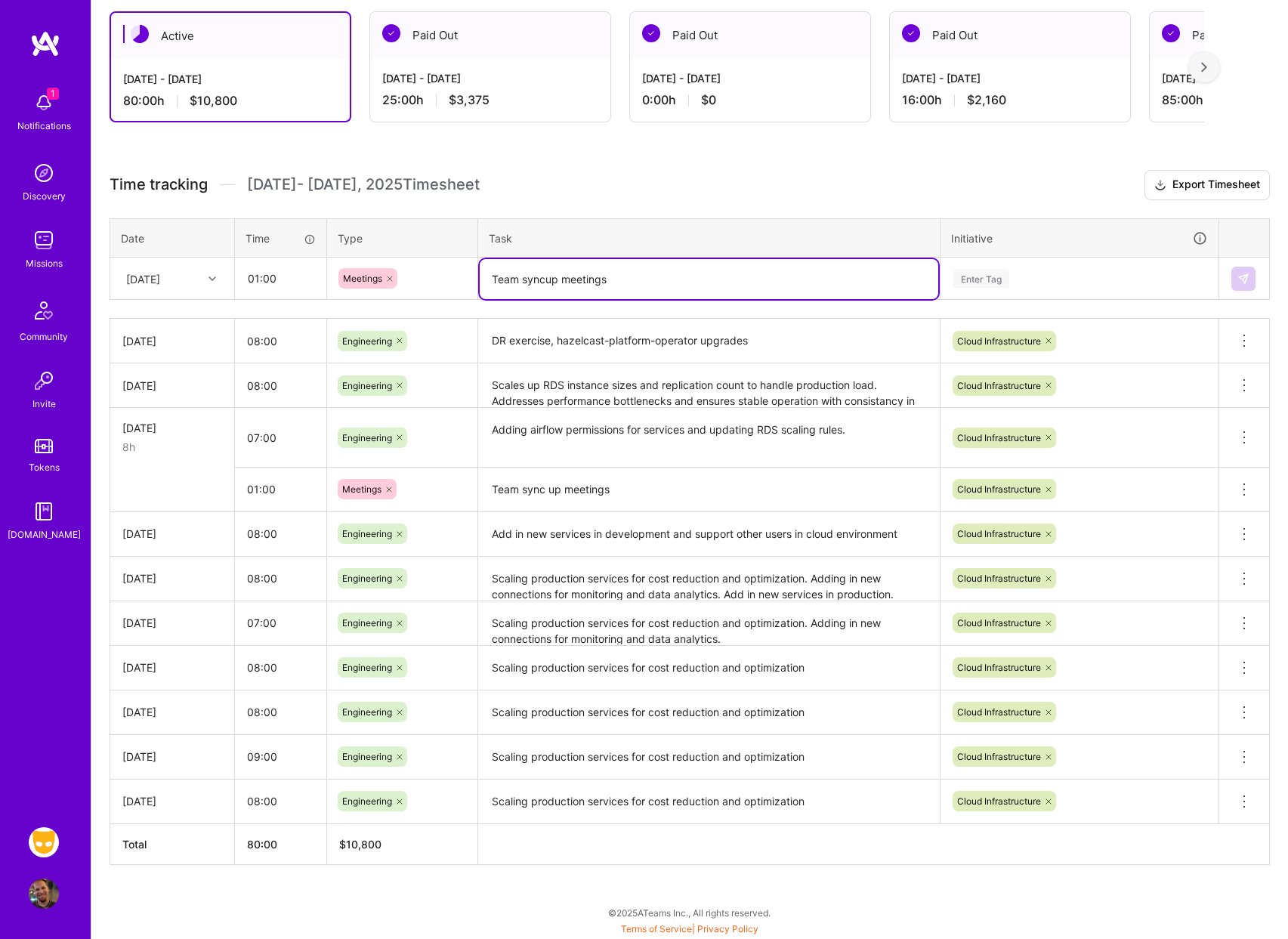
type textarea "Team syncup meetings"
click at [960, 282] on div "Enter Tag" at bounding box center [981, 278] width 56 height 23
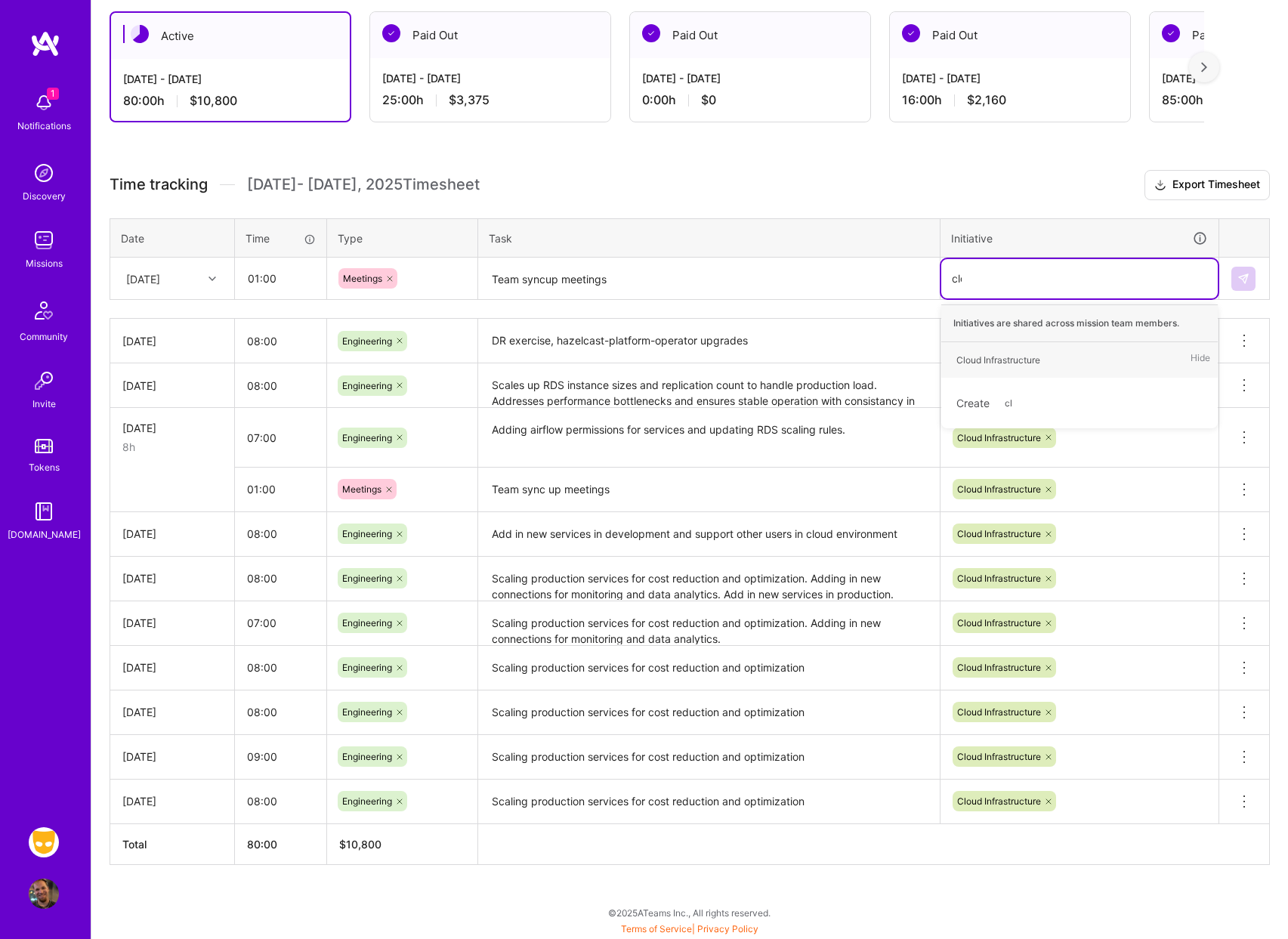
type input "clou"
click at [990, 343] on div "Cloud Infrastructure Hide" at bounding box center [1079, 360] width 277 height 35
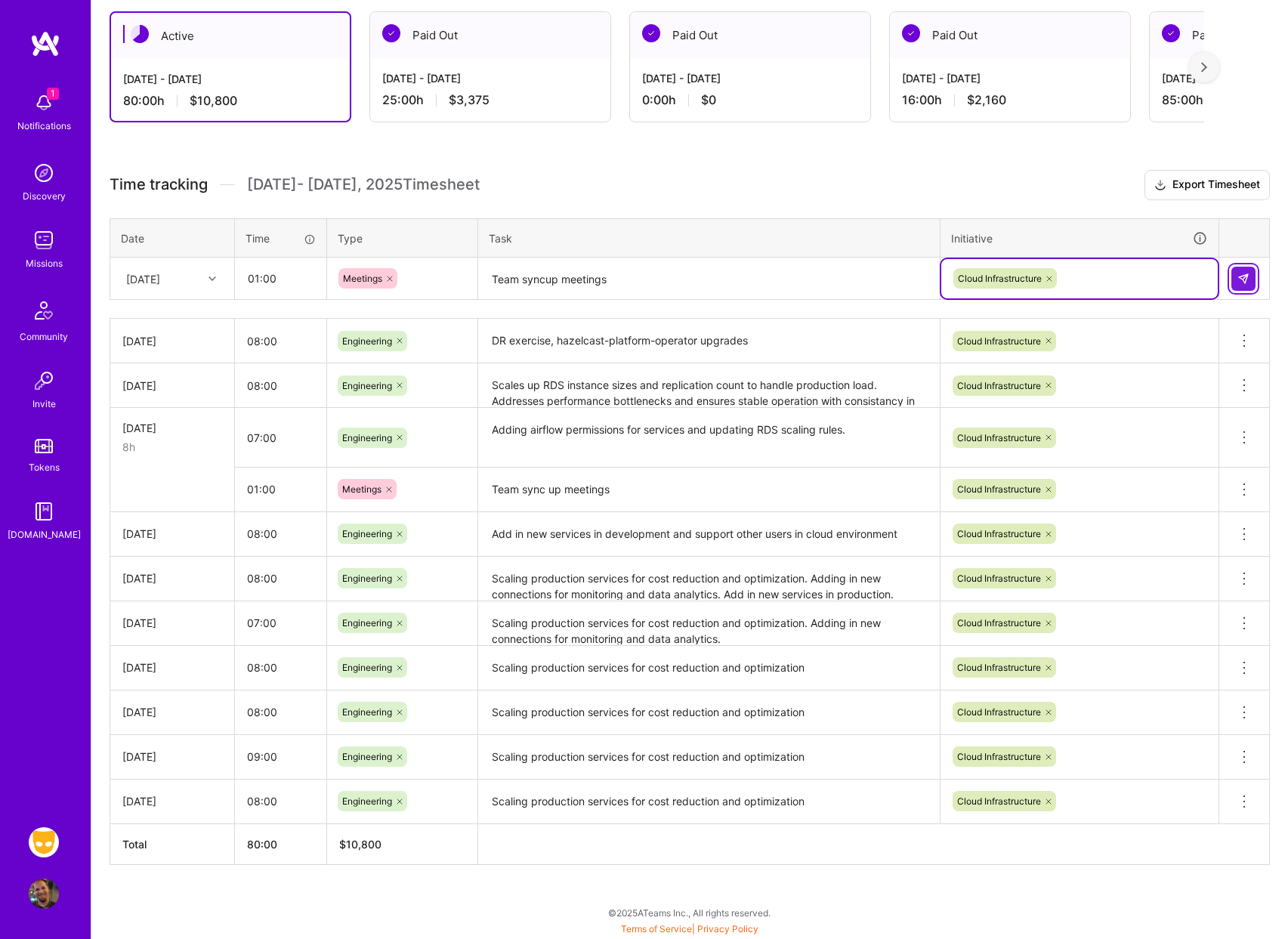
click at [1247, 276] on img at bounding box center [1244, 279] width 12 height 12
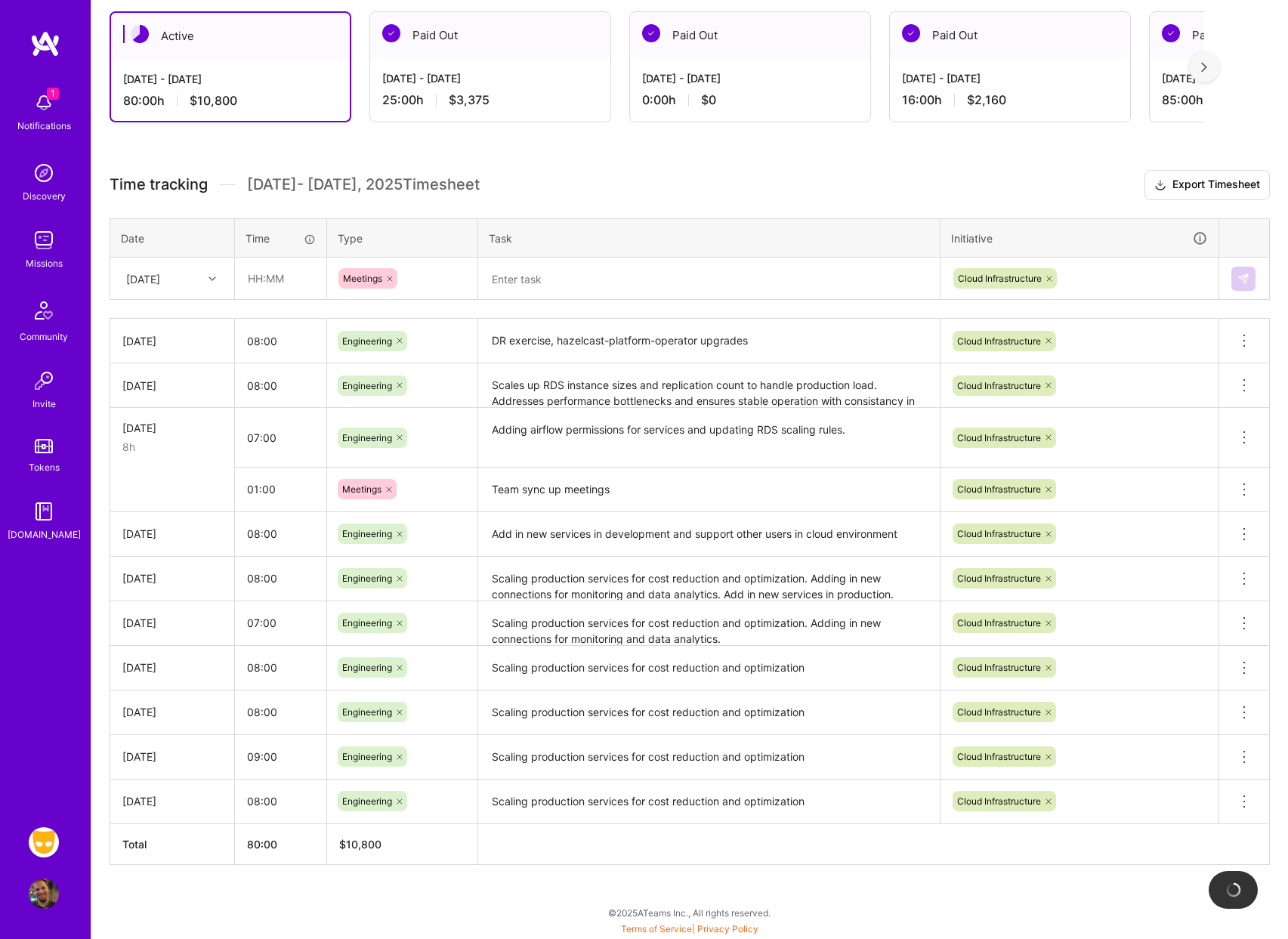
scroll to position [227, 0]
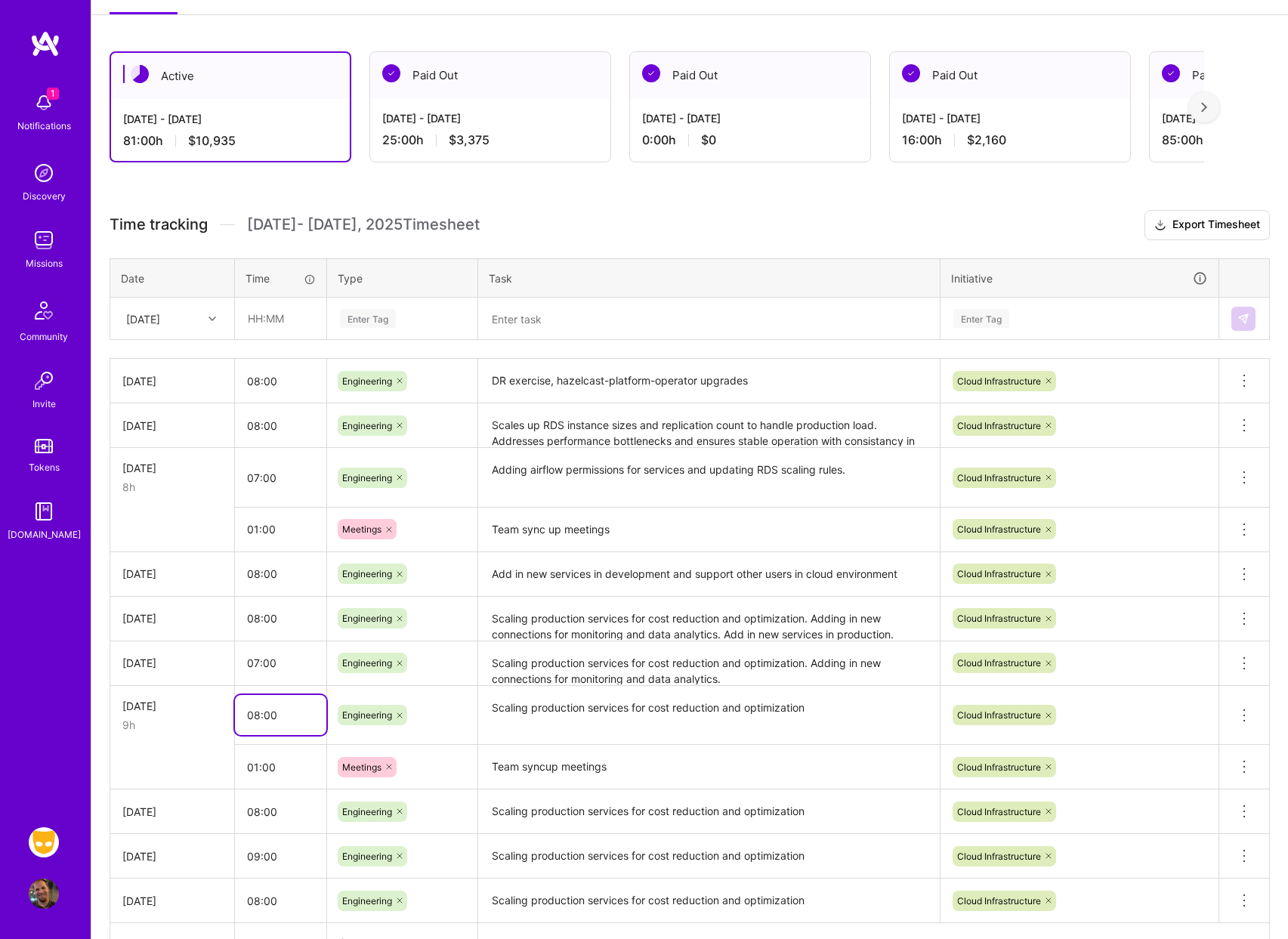
drag, startPoint x: 284, startPoint y: 721, endPoint x: 276, endPoint y: 722, distance: 8.1
click at [284, 721] on input "08:00" at bounding box center [281, 715] width 92 height 40
click at [255, 714] on input "08:00" at bounding box center [281, 715] width 92 height 40
type input "07:00"
click at [658, 220] on h3 "Time tracking [DATE] - [DATE] Timesheet Export Timesheet" at bounding box center [690, 224] width 1161 height 30
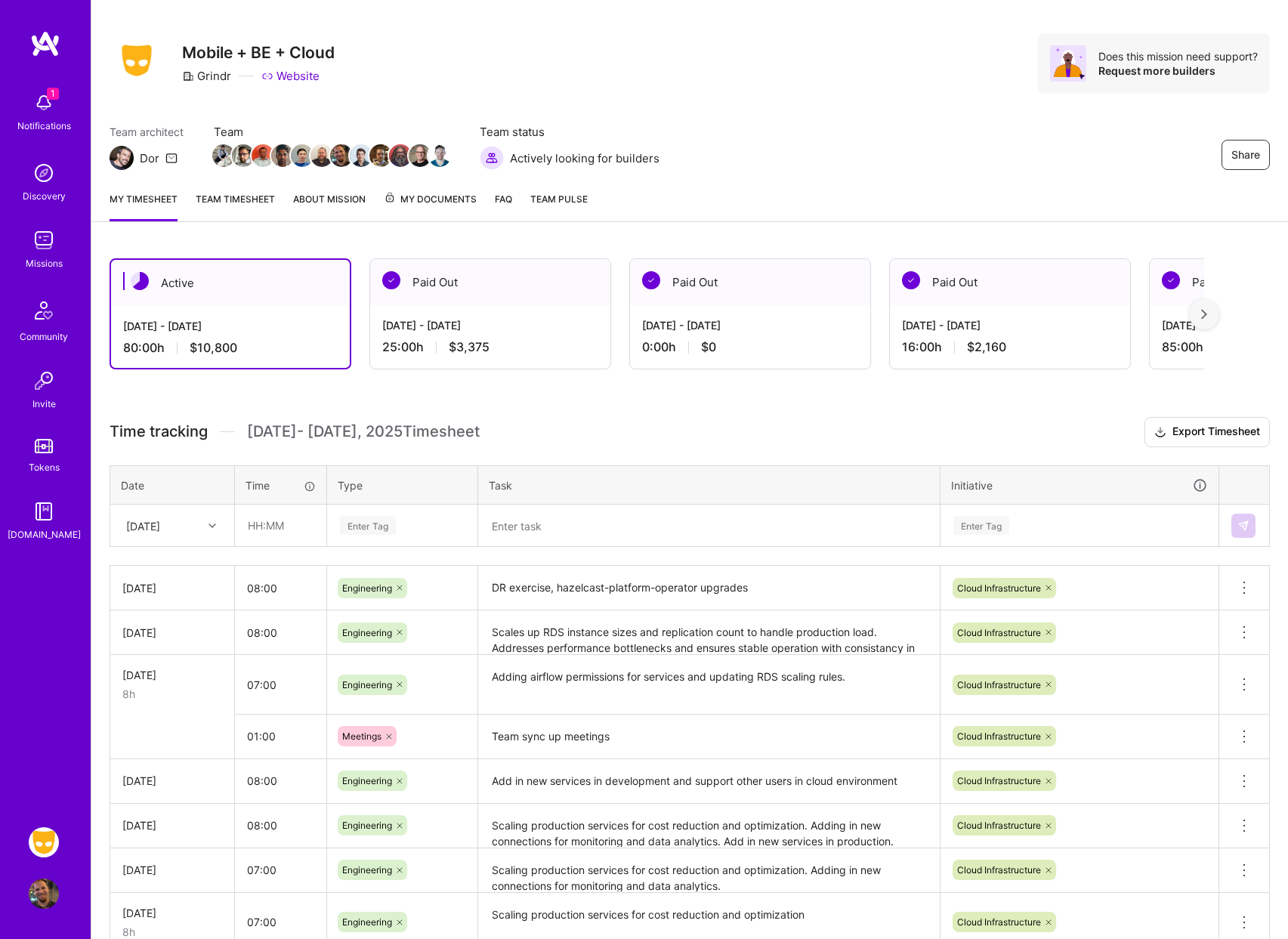
scroll to position [0, 0]
